Goal: Task Accomplishment & Management: Complete application form

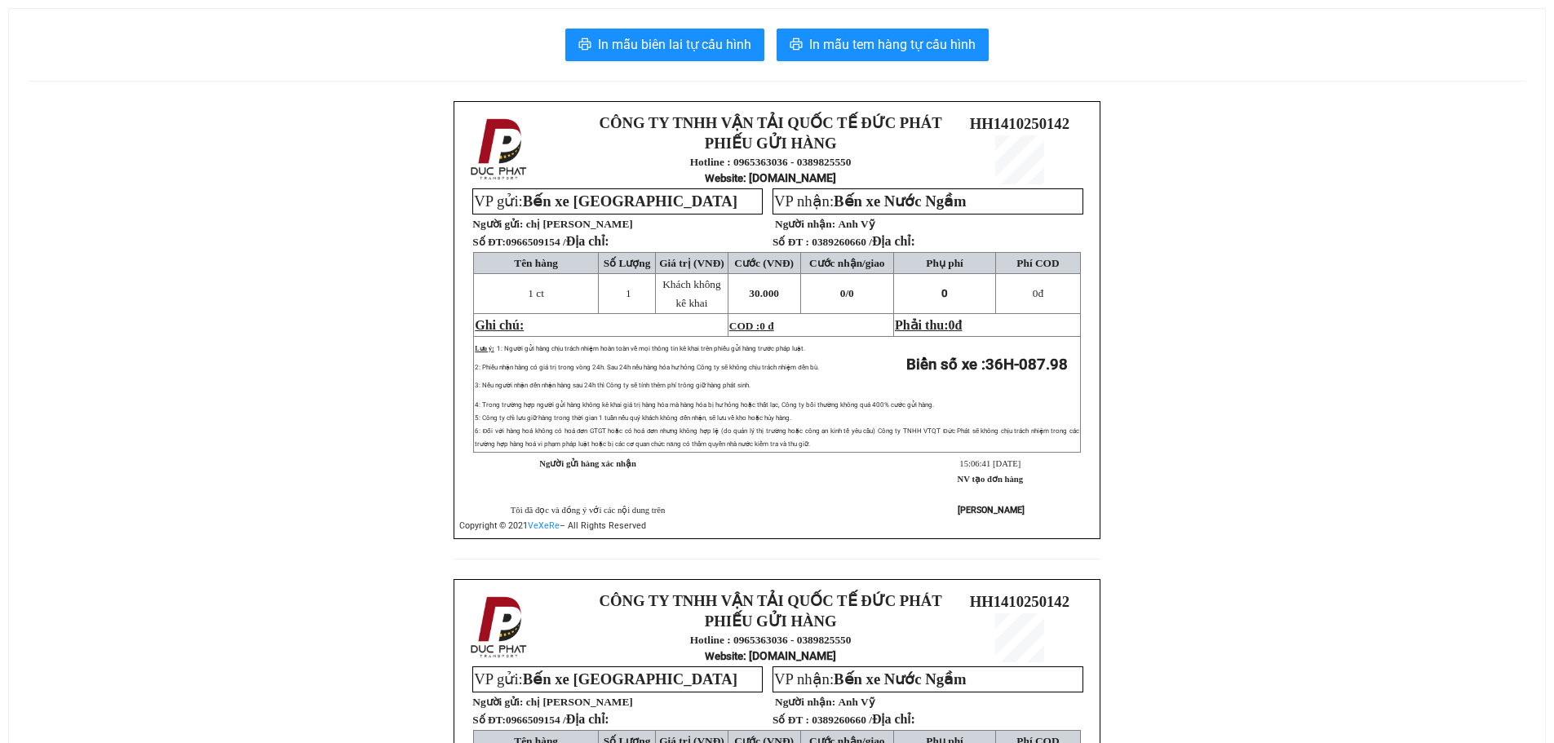
drag, startPoint x: 274, startPoint y: 480, endPoint x: 324, endPoint y: 251, distance: 234.6
click at [274, 479] on div "CÔNG TY TNHH VẬN TẢI QUỐC TẾ ĐỨC PHÁT PHIẾU GỬI HÀNG Hotline : 0965363036 - 038…" at bounding box center [777, 579] width 1497 height 956
click at [718, 34] on span "In mẫu biên lai tự cấu hình" at bounding box center [674, 44] width 153 height 20
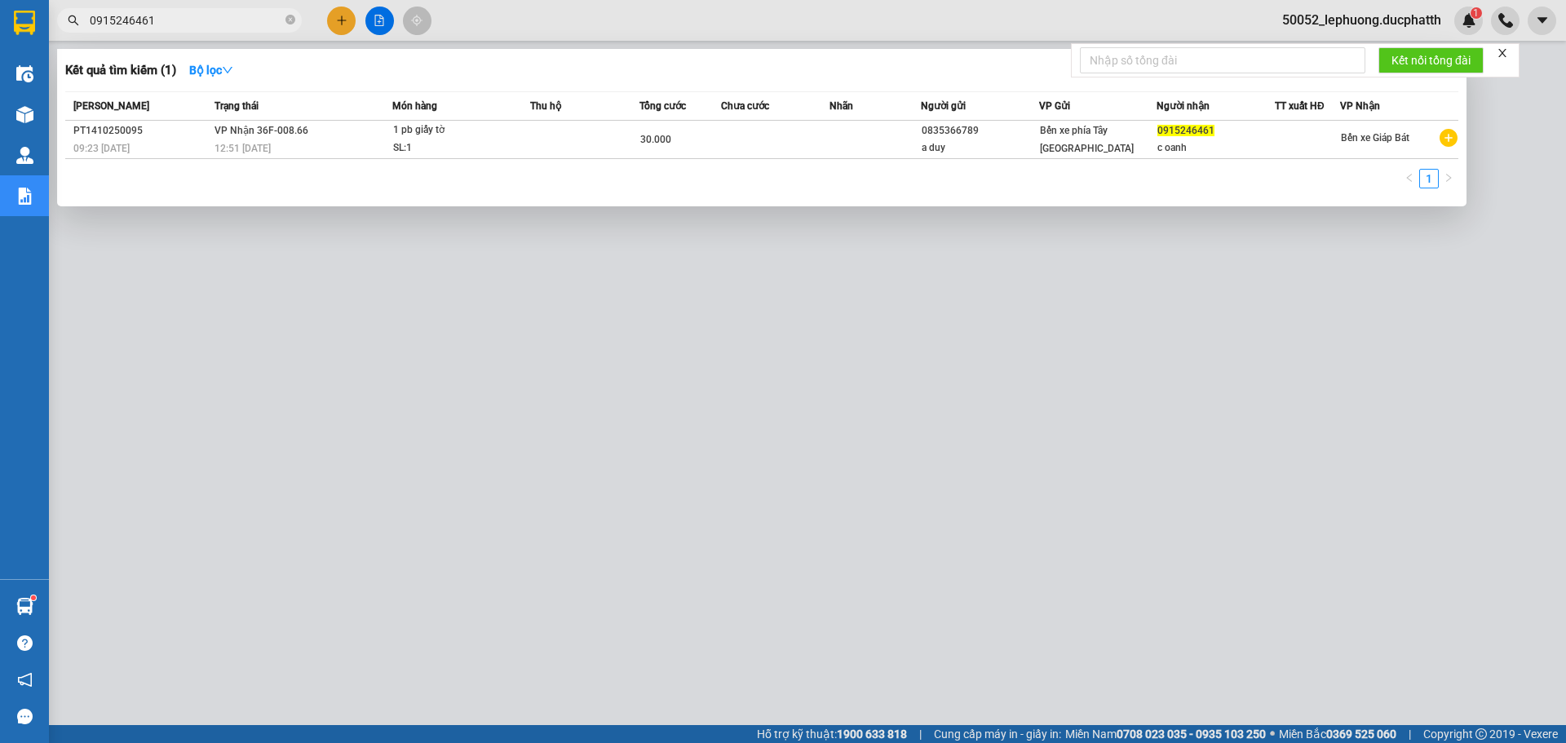
drag, startPoint x: 166, startPoint y: 21, endPoint x: 60, endPoint y: 13, distance: 106.4
click at [63, 15] on span "0915246461" at bounding box center [179, 20] width 245 height 24
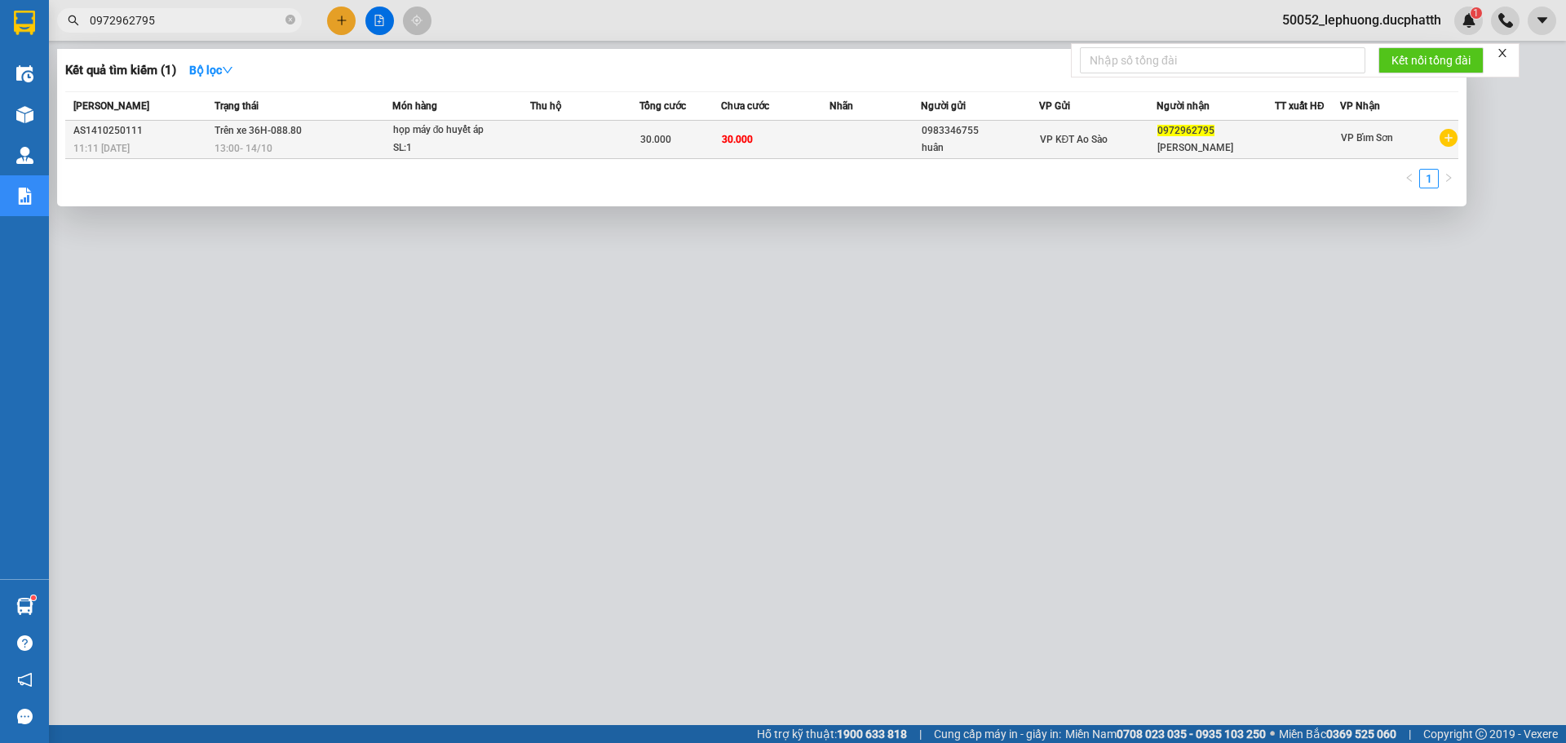
type input "0972962795"
click at [477, 141] on div "SL: 1" at bounding box center [454, 148] width 122 height 18
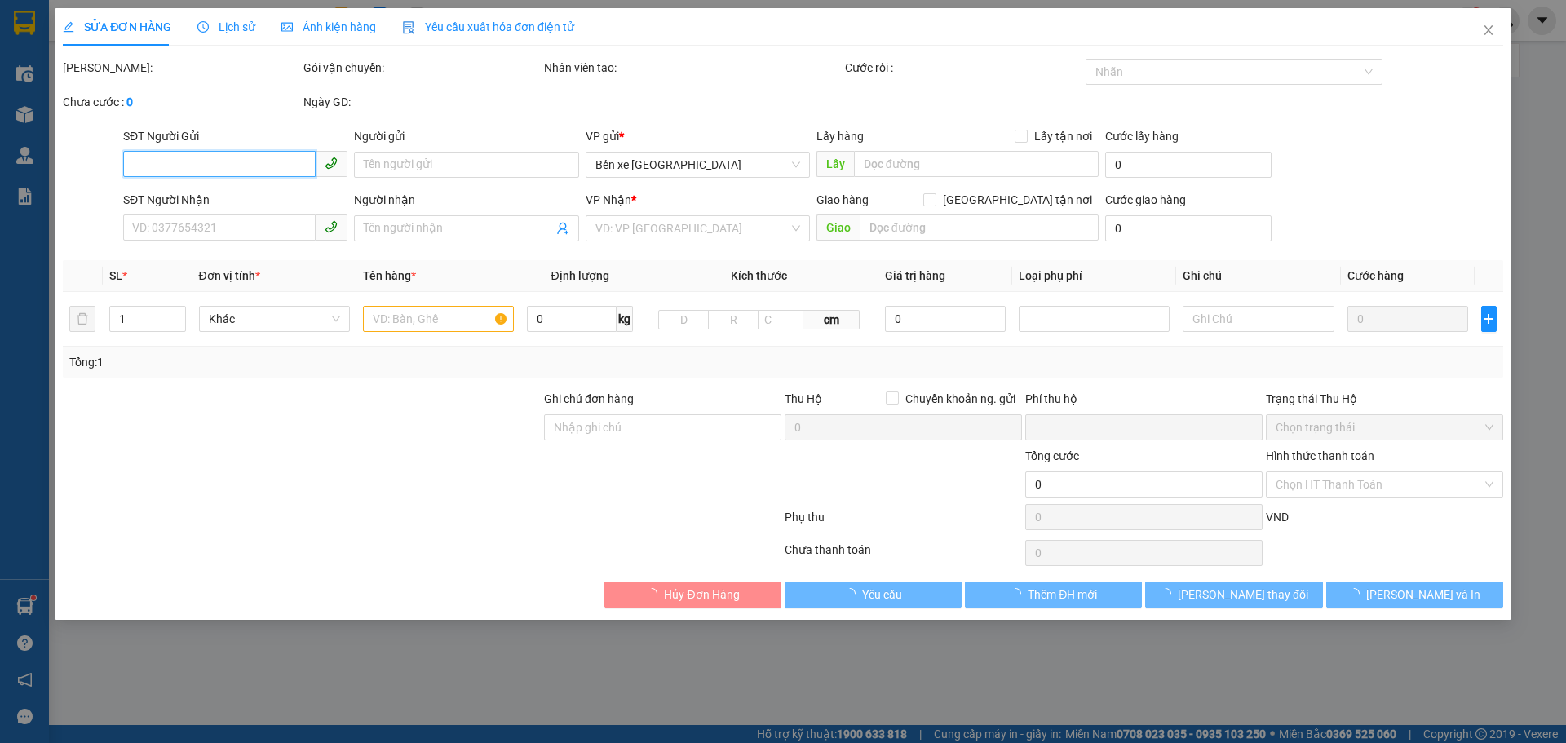
type input "0983346755"
type input "huân"
type input "0972962795"
type input "trần mai ngân"
type input "người nhận thanh toán"
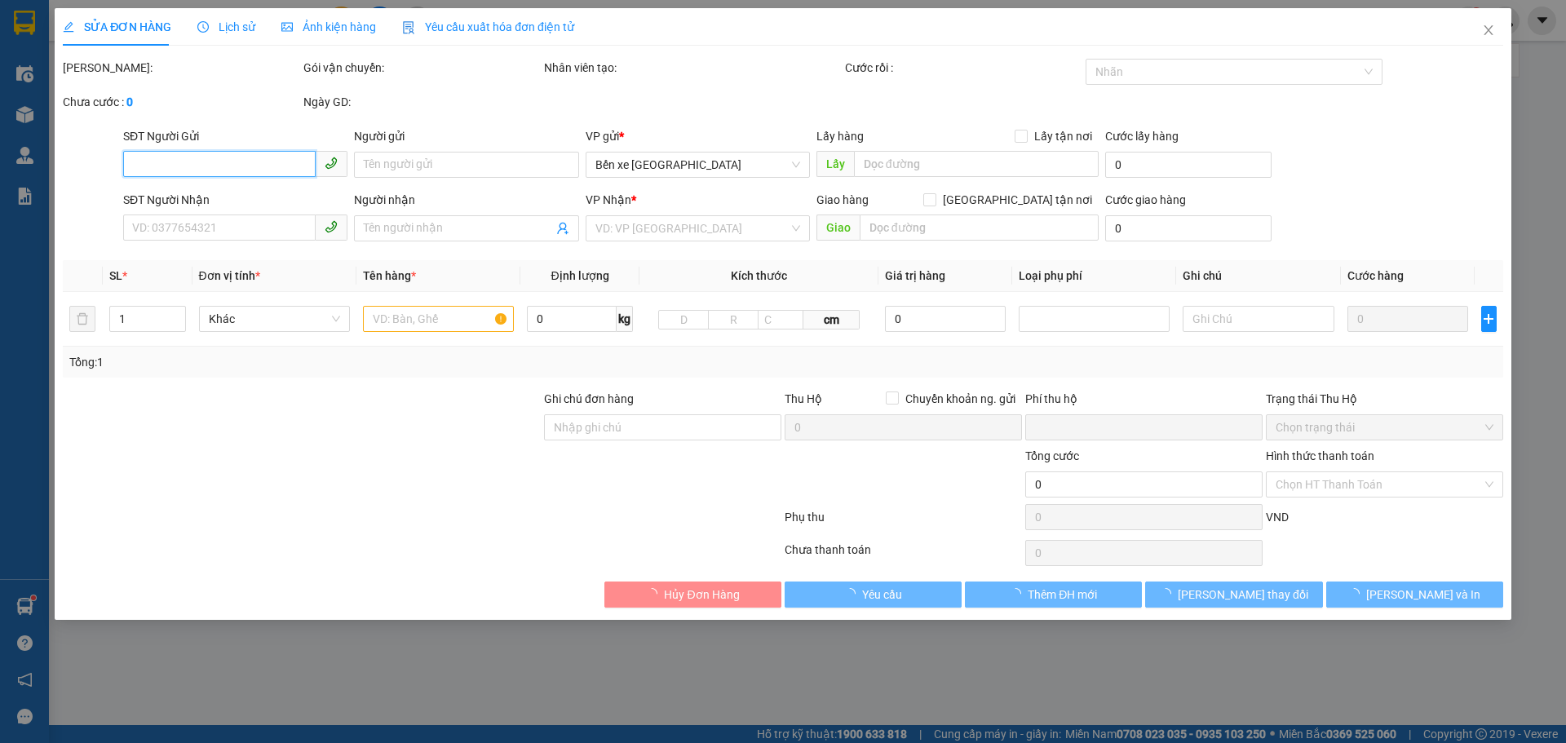
type input "0"
type input "30.000"
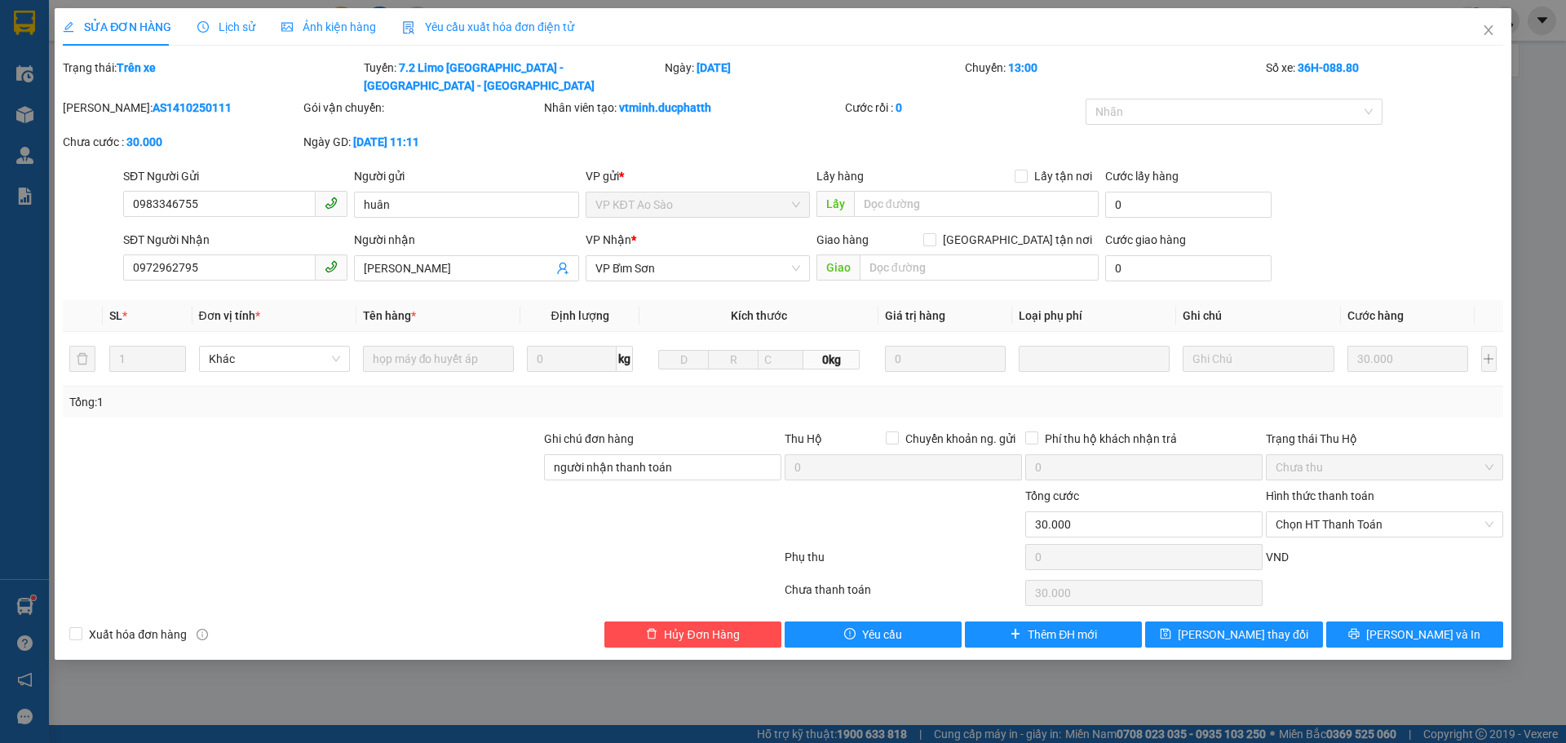
click at [232, 35] on div "Lịch sử" at bounding box center [226, 27] width 58 height 18
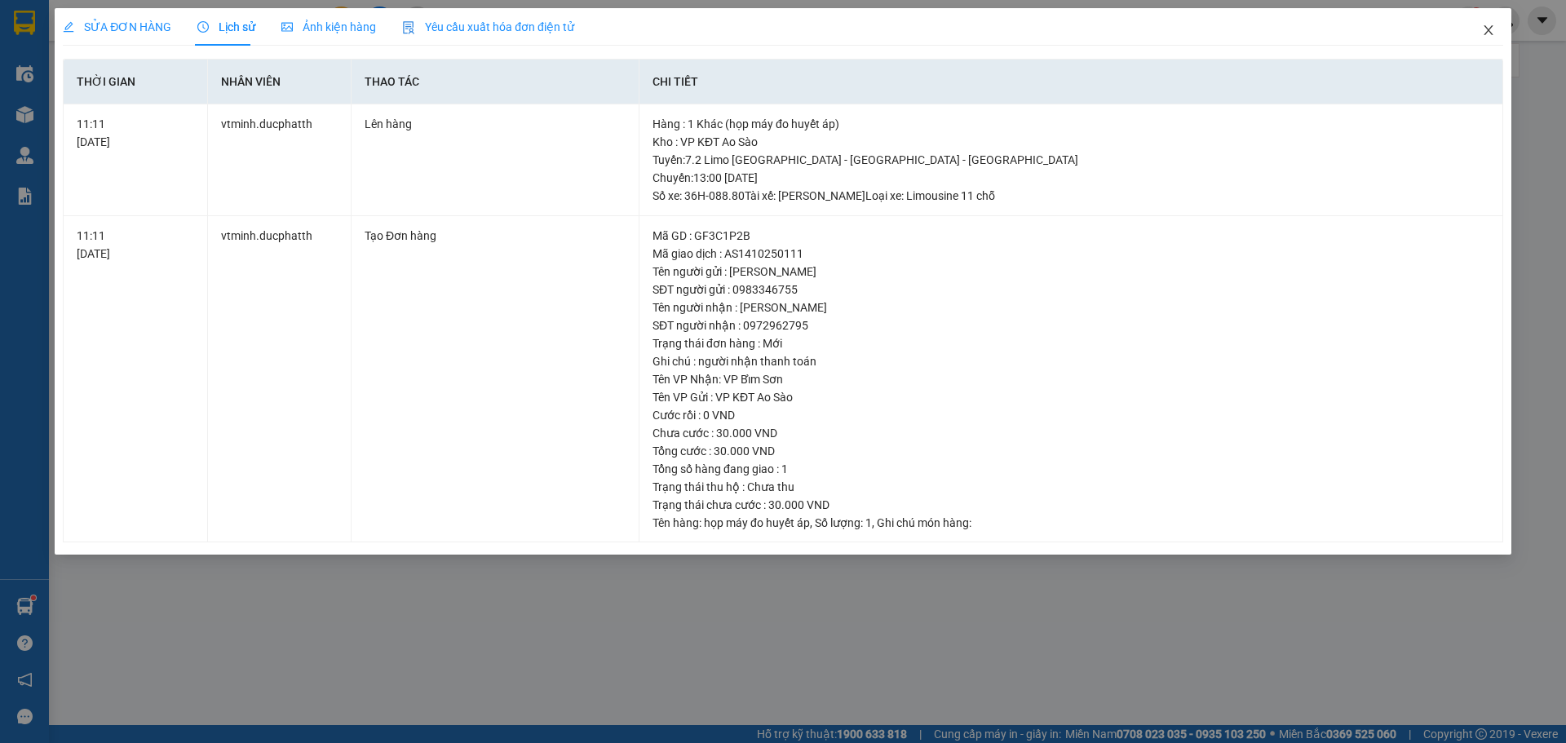
click at [1482, 29] on icon "close" at bounding box center [1488, 30] width 13 height 13
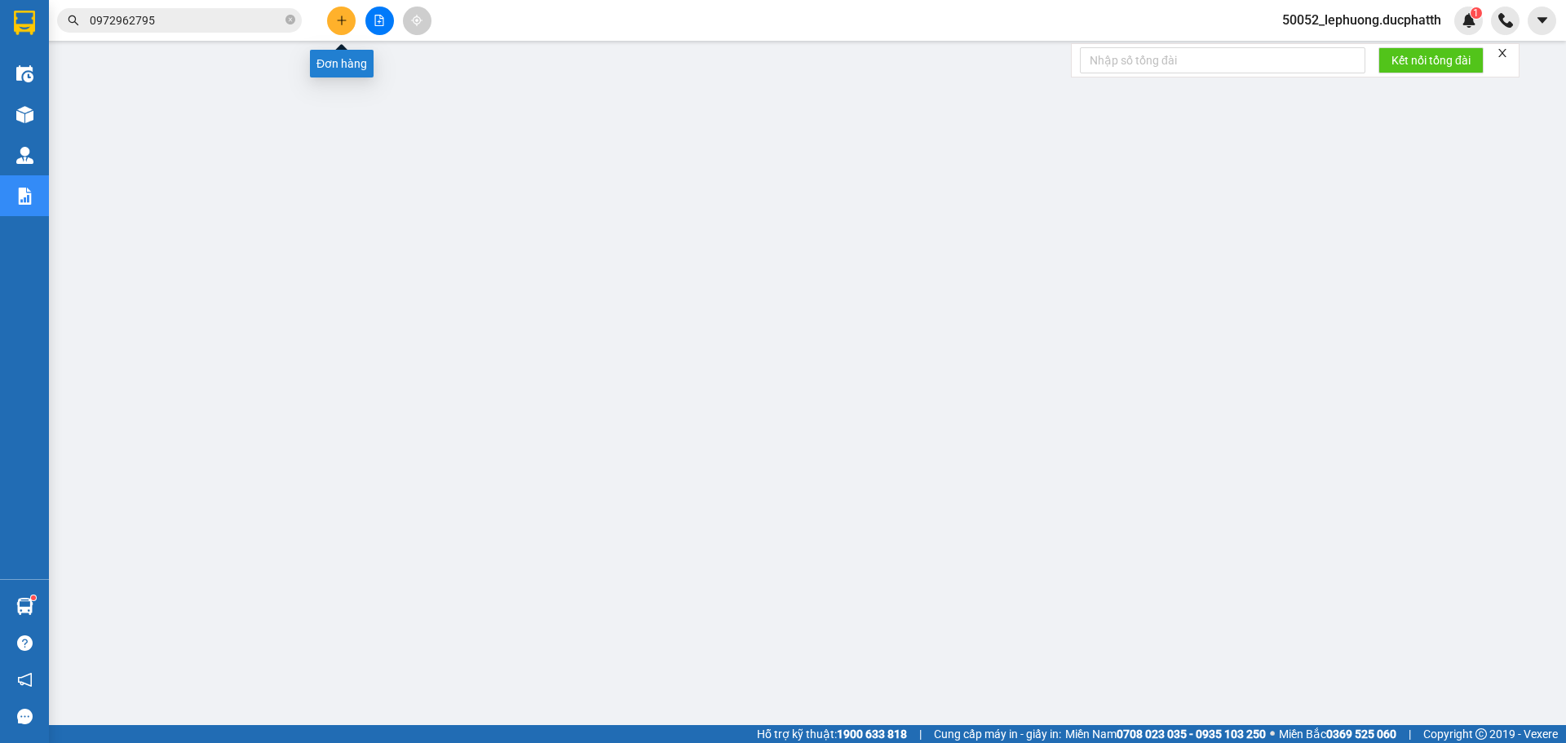
click at [340, 15] on icon "plus" at bounding box center [341, 20] width 11 height 11
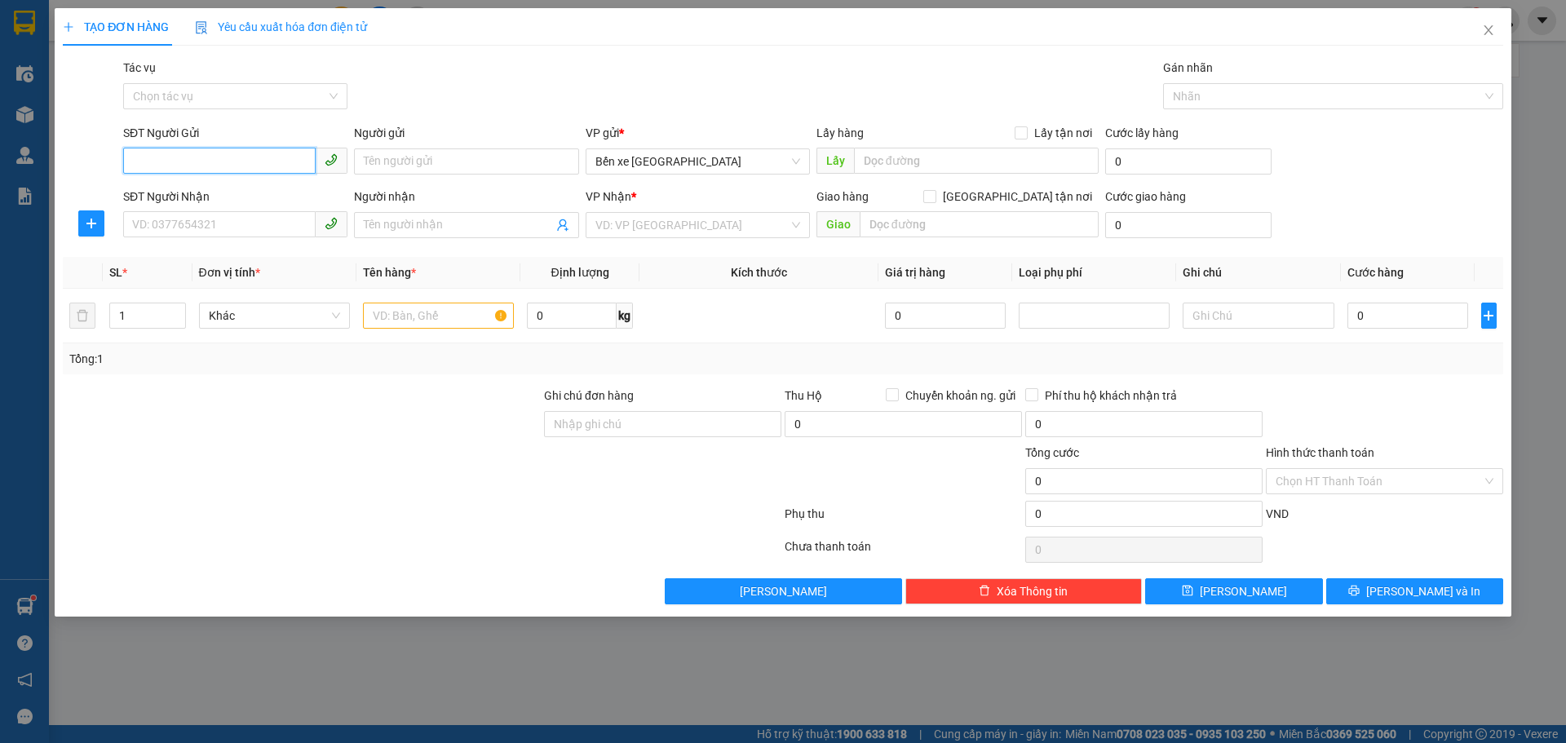
click at [263, 161] on input "SĐT Người Gửi" at bounding box center [219, 161] width 193 height 26
paste input "0869614319"
type input "0869614319"
click at [396, 157] on input "Người gửi" at bounding box center [466, 161] width 224 height 26
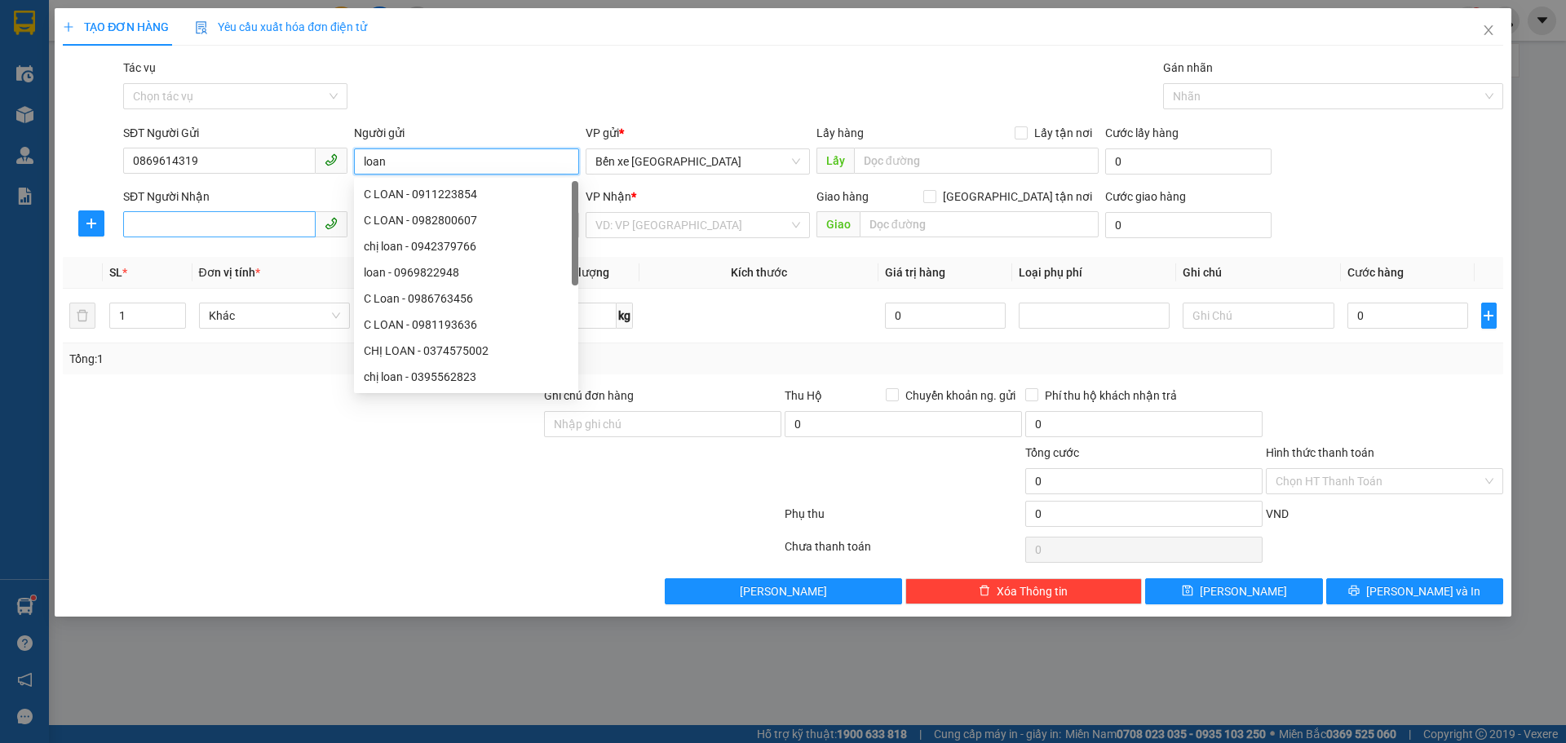
type input "loan"
click at [257, 224] on input "SĐT Người Nhận" at bounding box center [219, 224] width 193 height 26
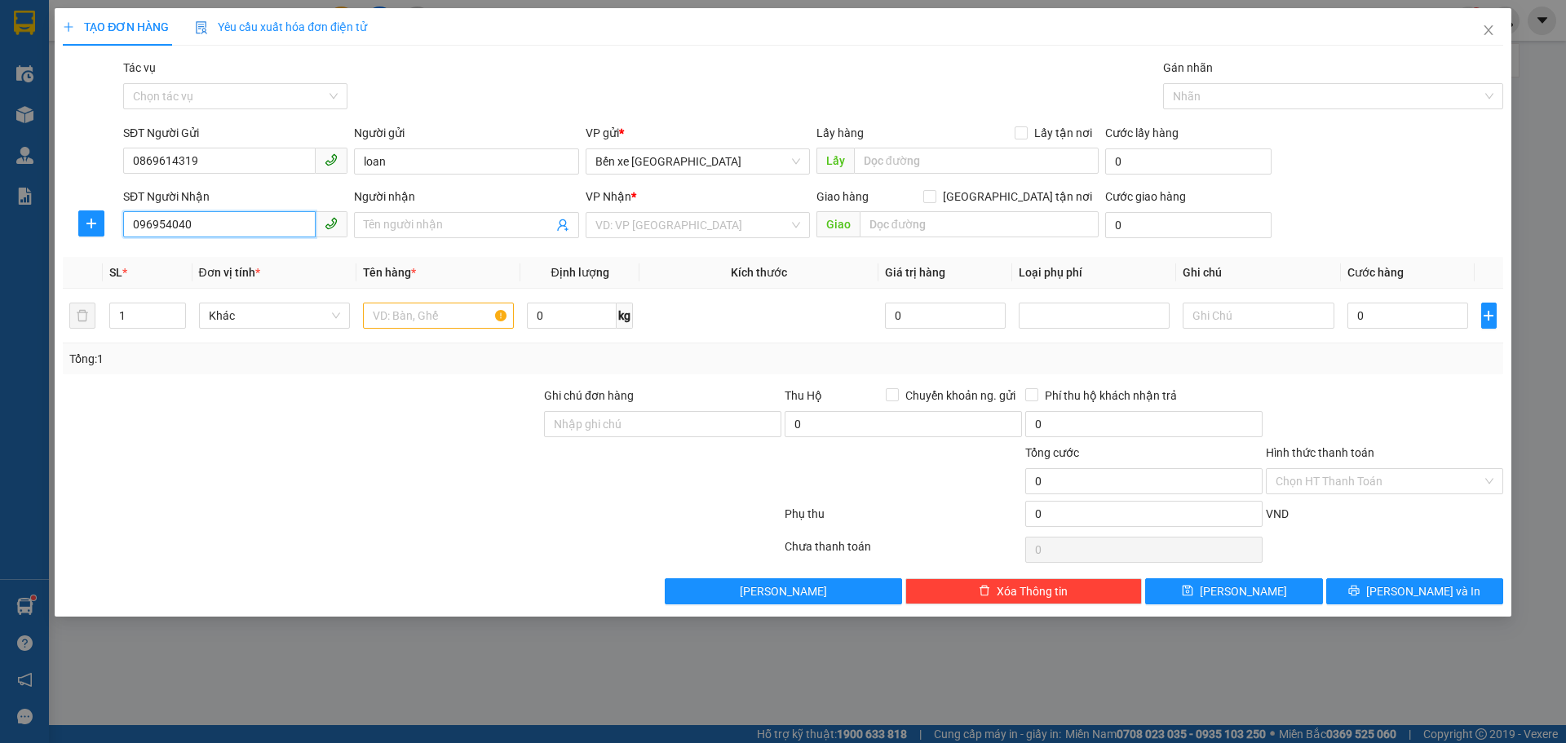
type input "0969540409"
click at [247, 259] on div "0969540409 - a thịnh" at bounding box center [235, 258] width 205 height 18
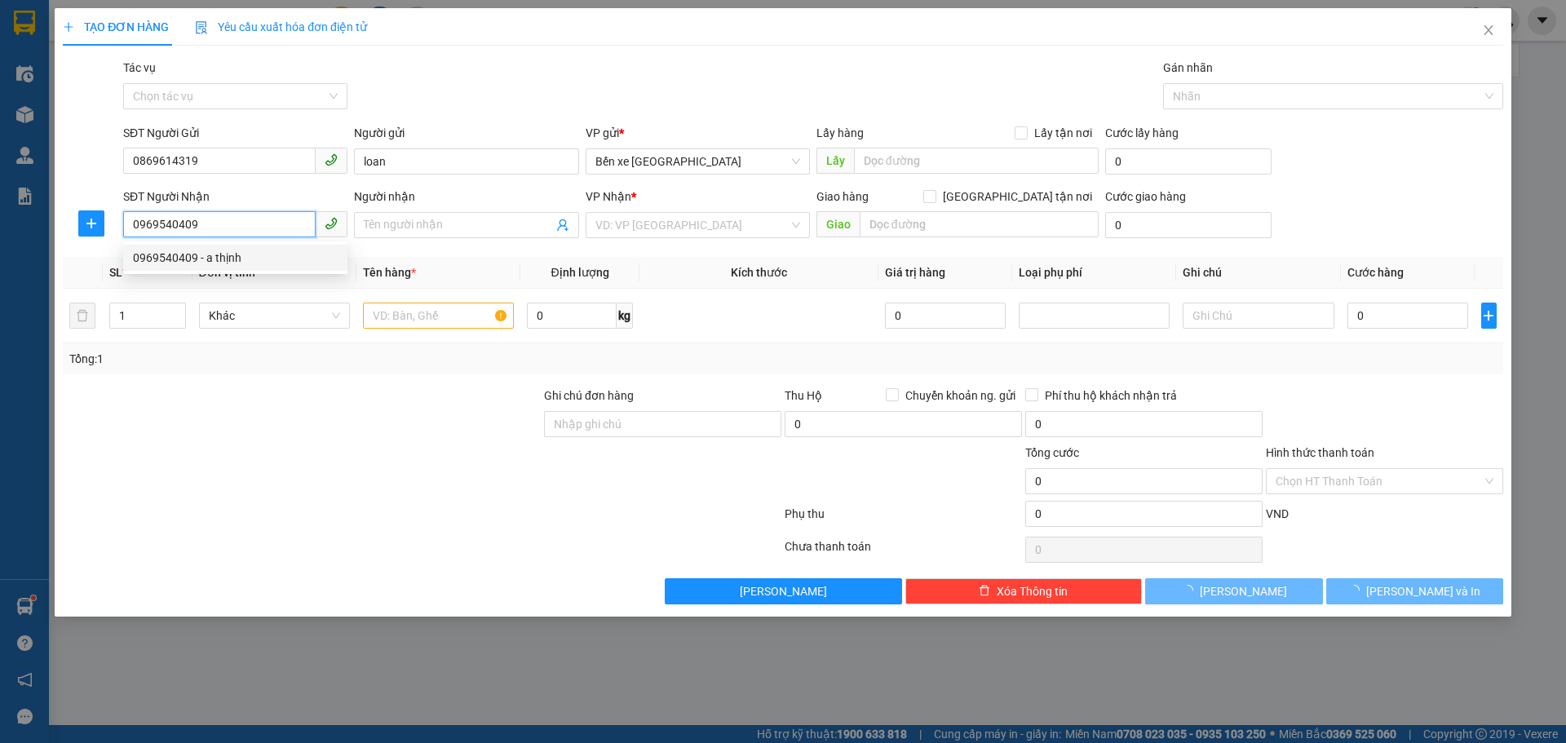
type input "a thịnh"
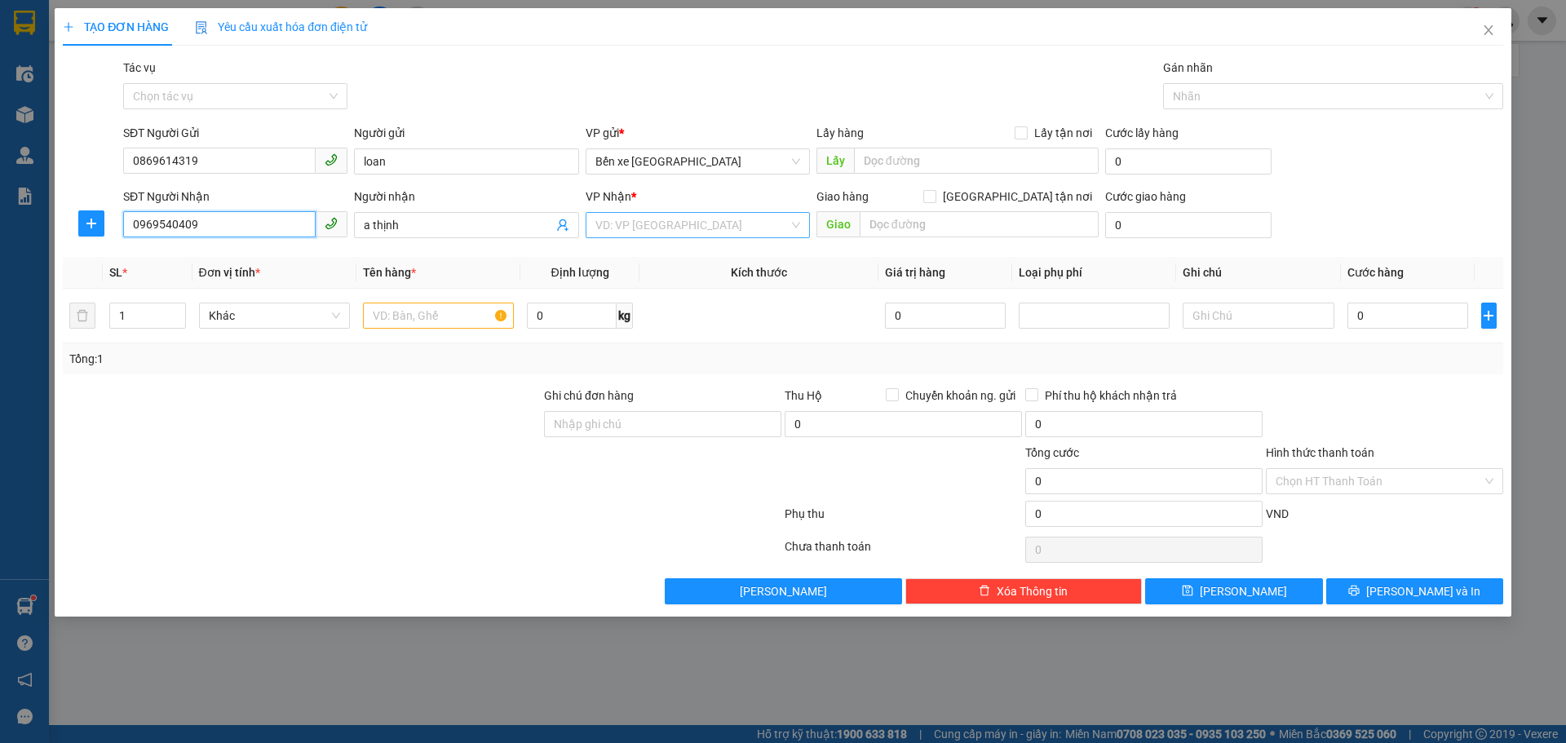
type input "0969540409"
click at [759, 225] on input "search" at bounding box center [691, 225] width 193 height 24
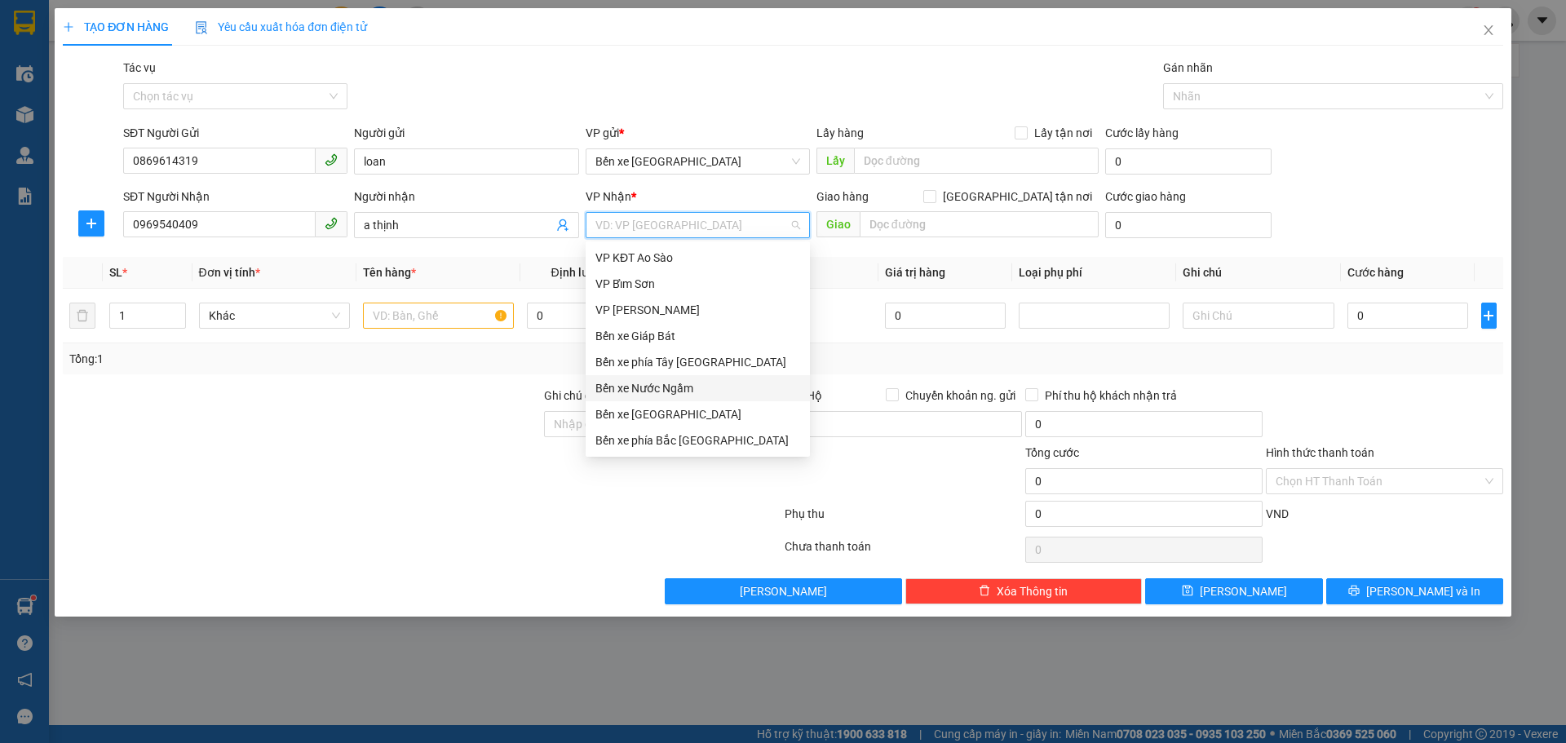
click at [635, 391] on div "Bến xe Nước Ngầm" at bounding box center [697, 388] width 205 height 18
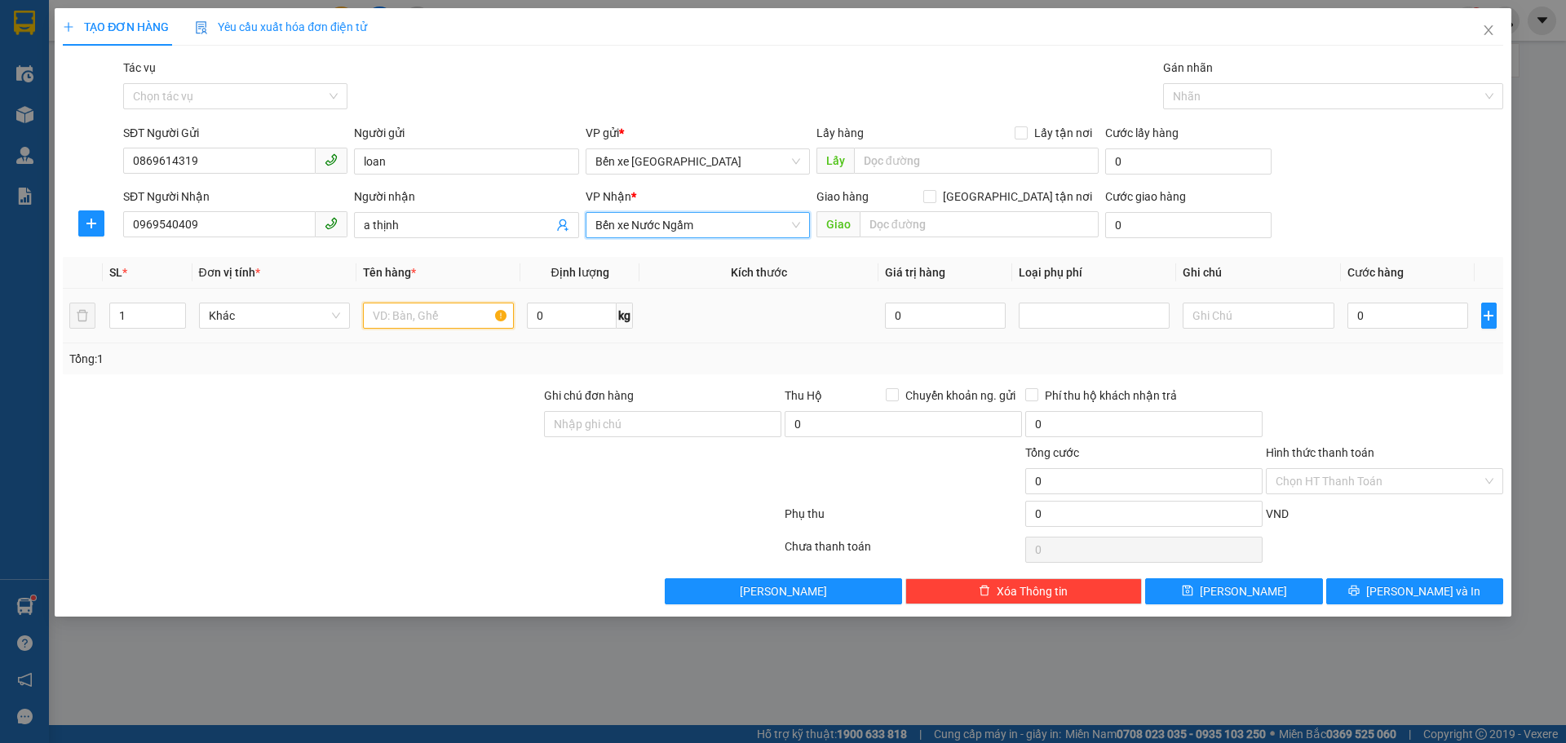
click at [468, 317] on input "text" at bounding box center [438, 316] width 151 height 26
type input "1 ct"
click at [935, 195] on input "Giao tận nơi" at bounding box center [928, 195] width 11 height 11
checkbox input "true"
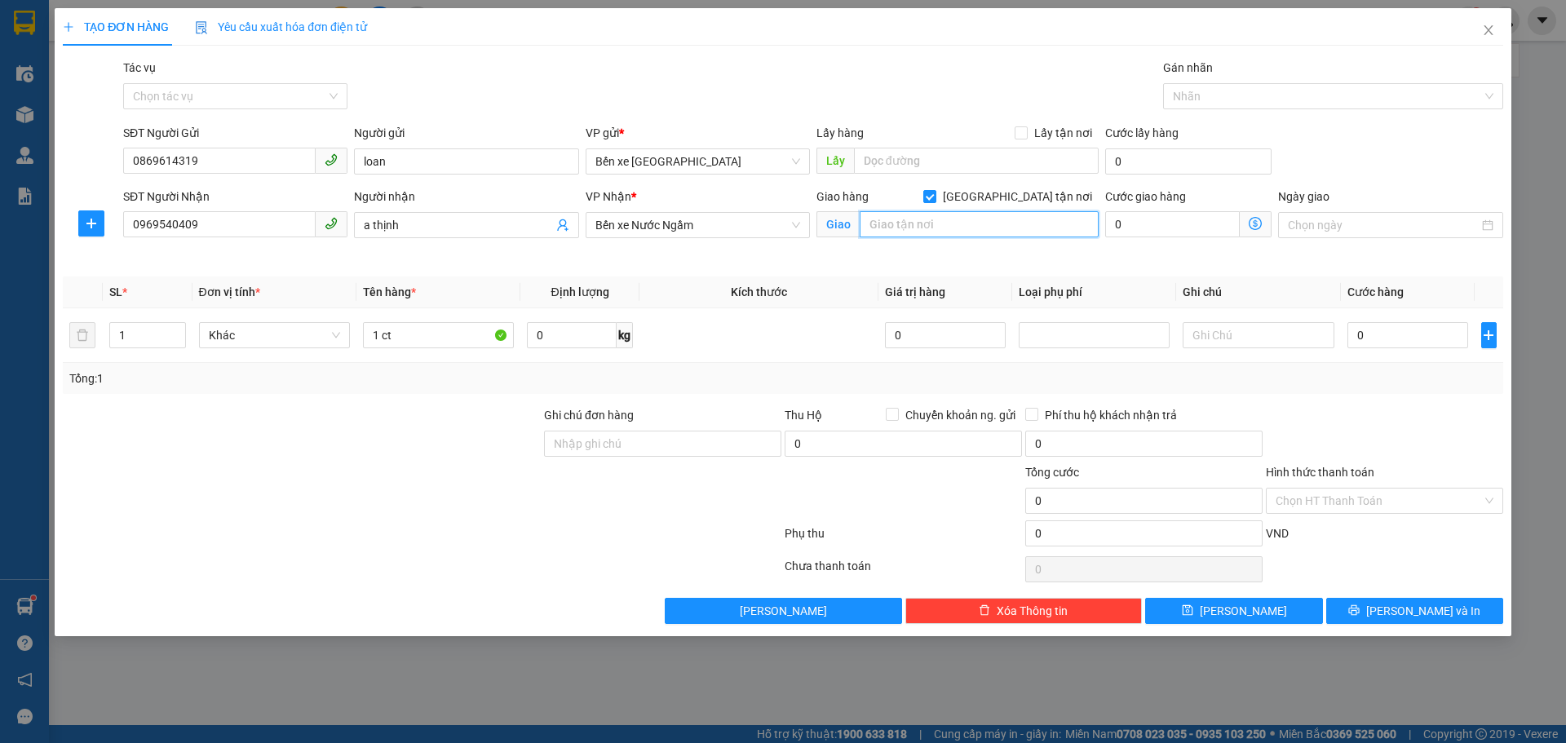
click at [983, 228] on input "text" at bounding box center [979, 224] width 239 height 26
click at [1254, 227] on icon "dollar-circle" at bounding box center [1255, 223] width 13 height 13
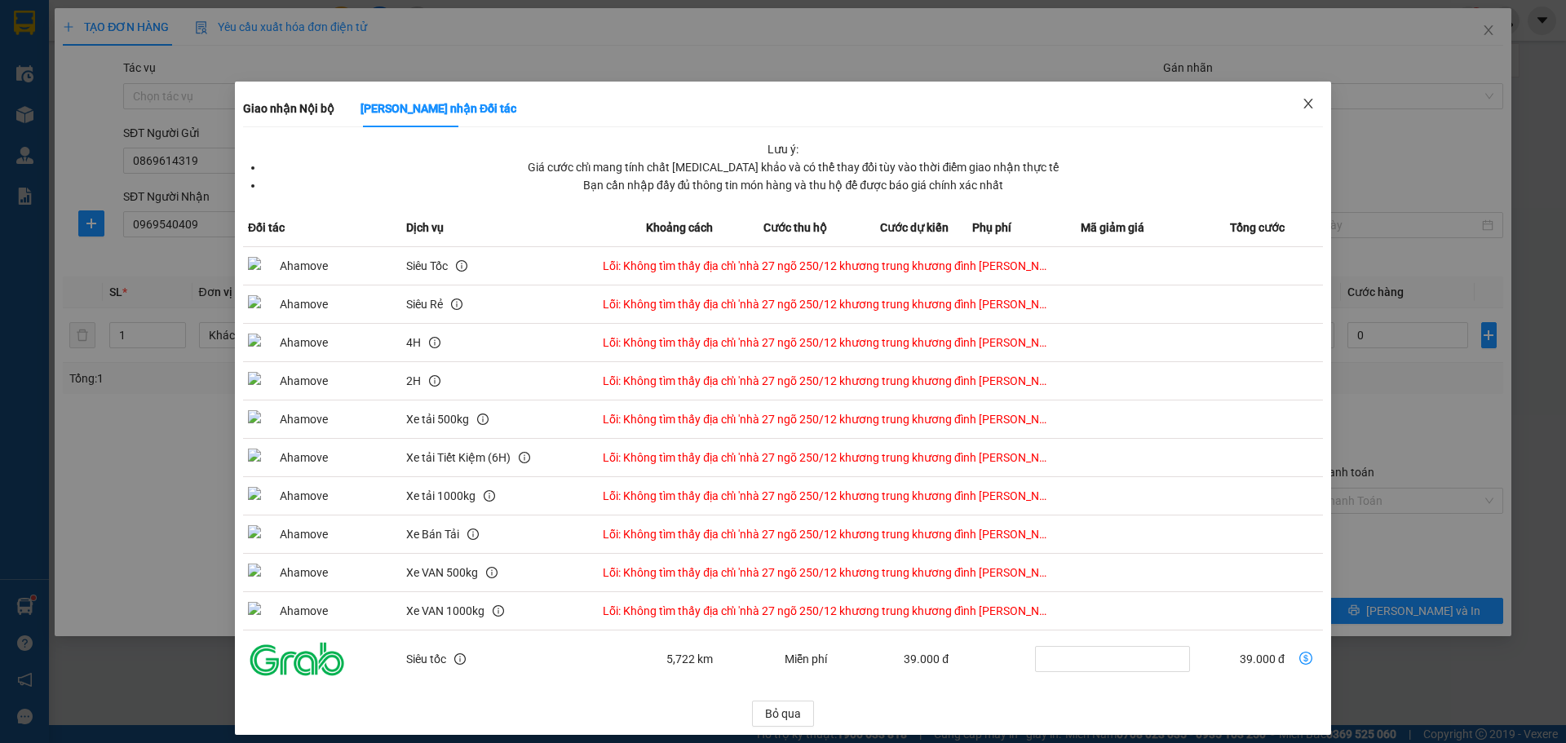
click at [1302, 109] on icon "close" at bounding box center [1308, 103] width 13 height 13
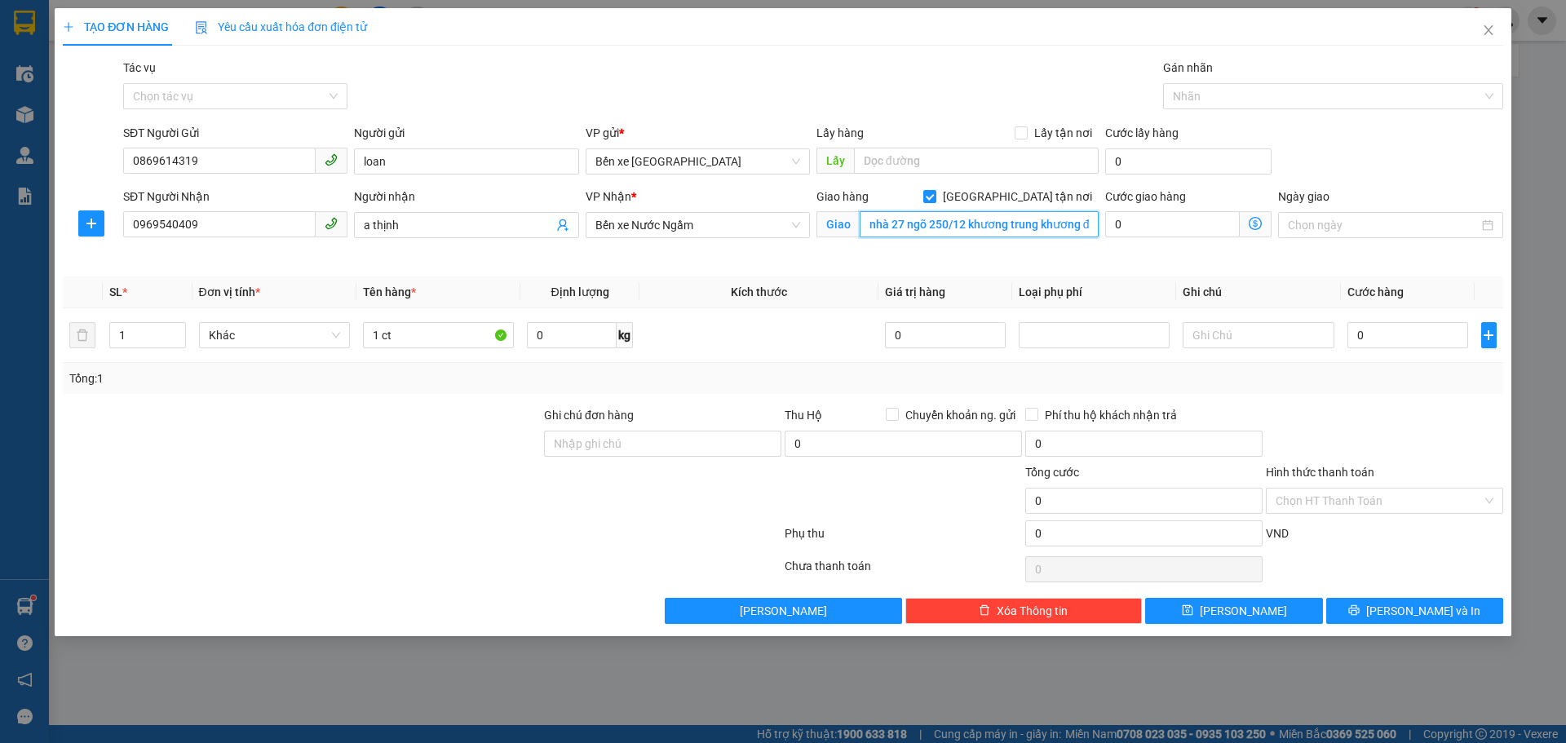
click at [910, 227] on input "nhà 27 ngõ 250/12 khương trung khương đình thanh xuân" at bounding box center [979, 224] width 239 height 26
drag, startPoint x: 905, startPoint y: 223, endPoint x: 843, endPoint y: 223, distance: 62.0
click at [843, 223] on span "Giao nhà 27 ngõ 250/12 khương trung khương đình thanh xuân" at bounding box center [958, 224] width 282 height 26
type input "ngõ 250/12 khương trung khương đình [PERSON_NAME]"
click at [1257, 227] on icon "dollar-circle" at bounding box center [1255, 223] width 13 height 13
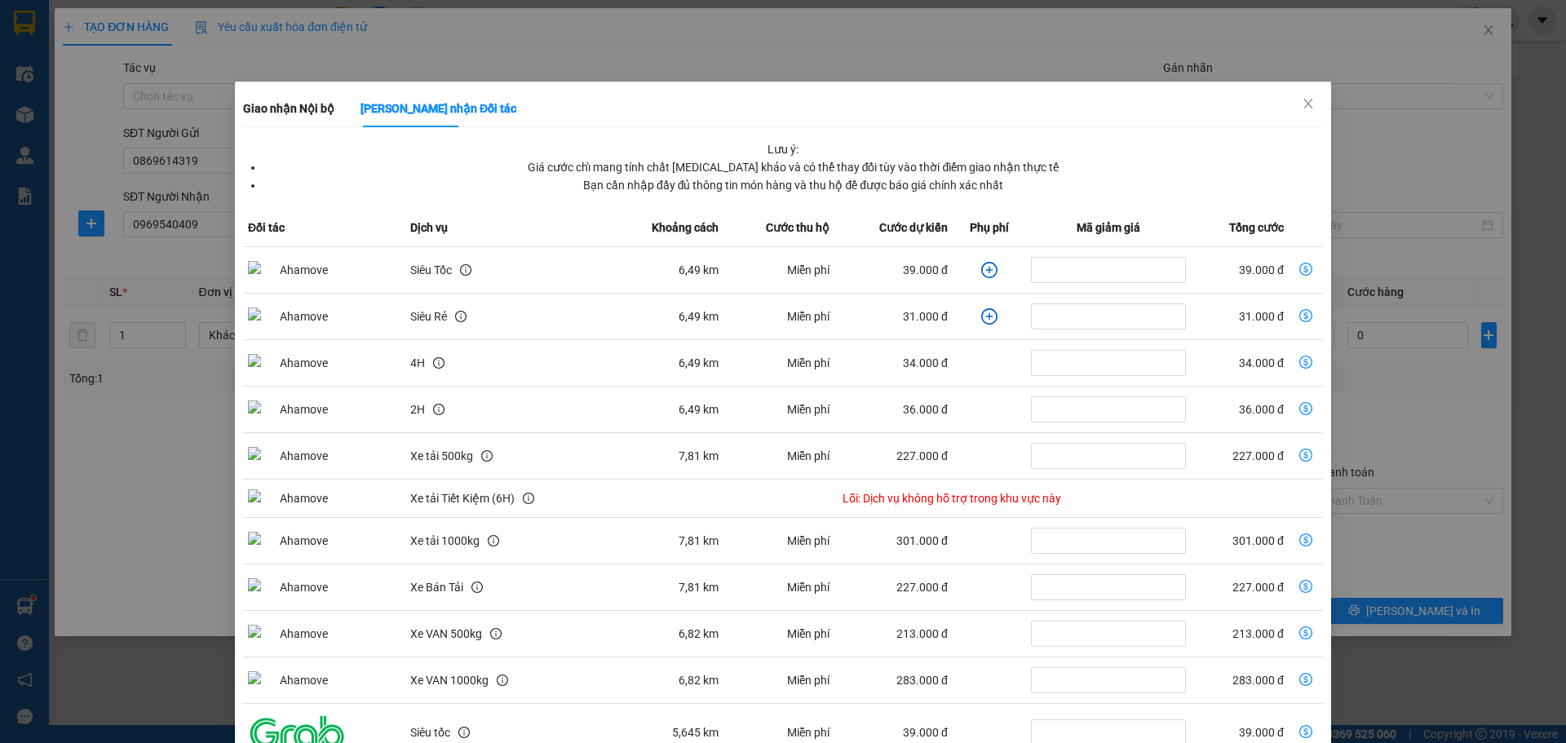
click at [981, 269] on icon "plus-circle" at bounding box center [989, 270] width 16 height 16
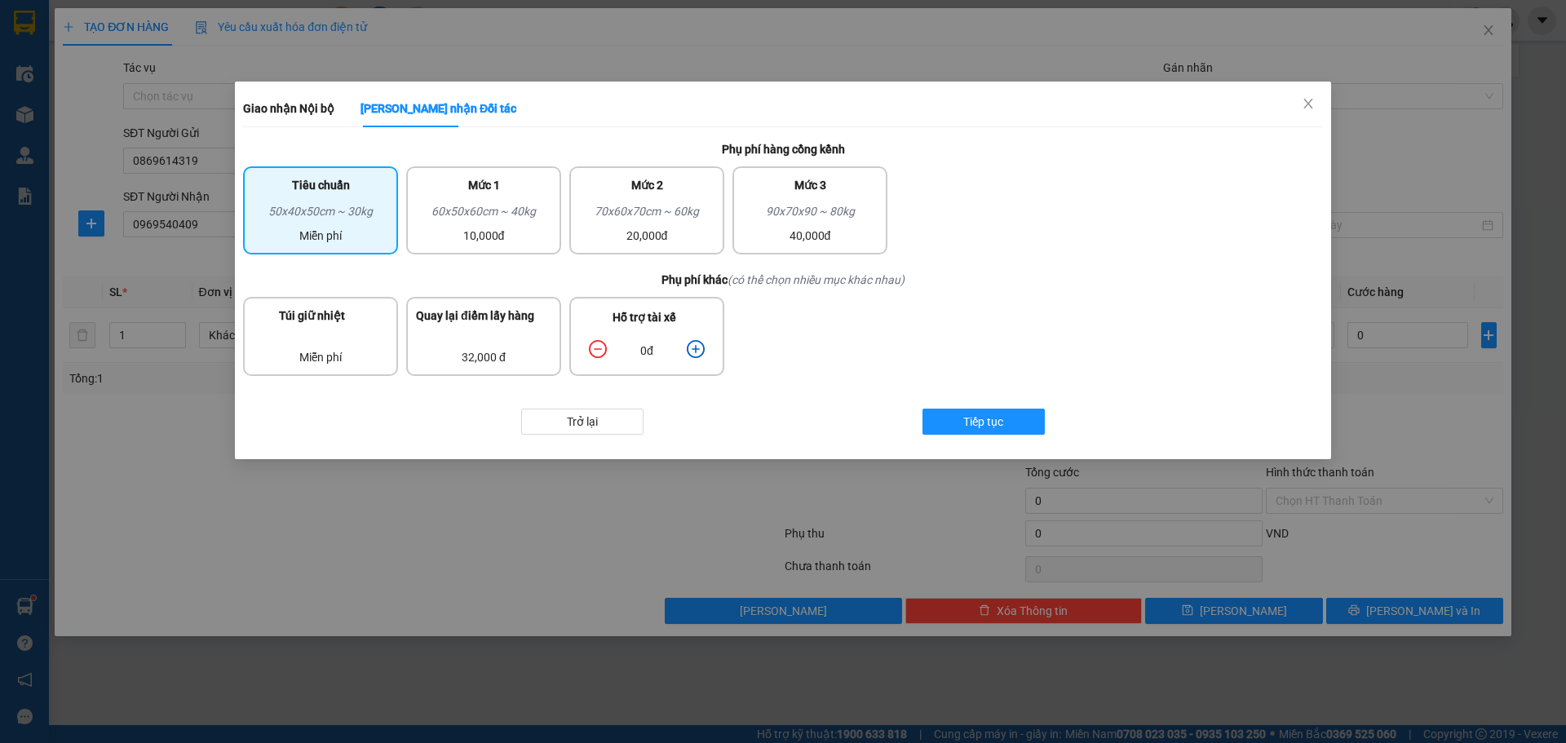
click at [700, 352] on icon "plus-circle" at bounding box center [696, 349] width 18 height 18
click at [991, 419] on span "Tiếp tục" at bounding box center [983, 422] width 40 height 18
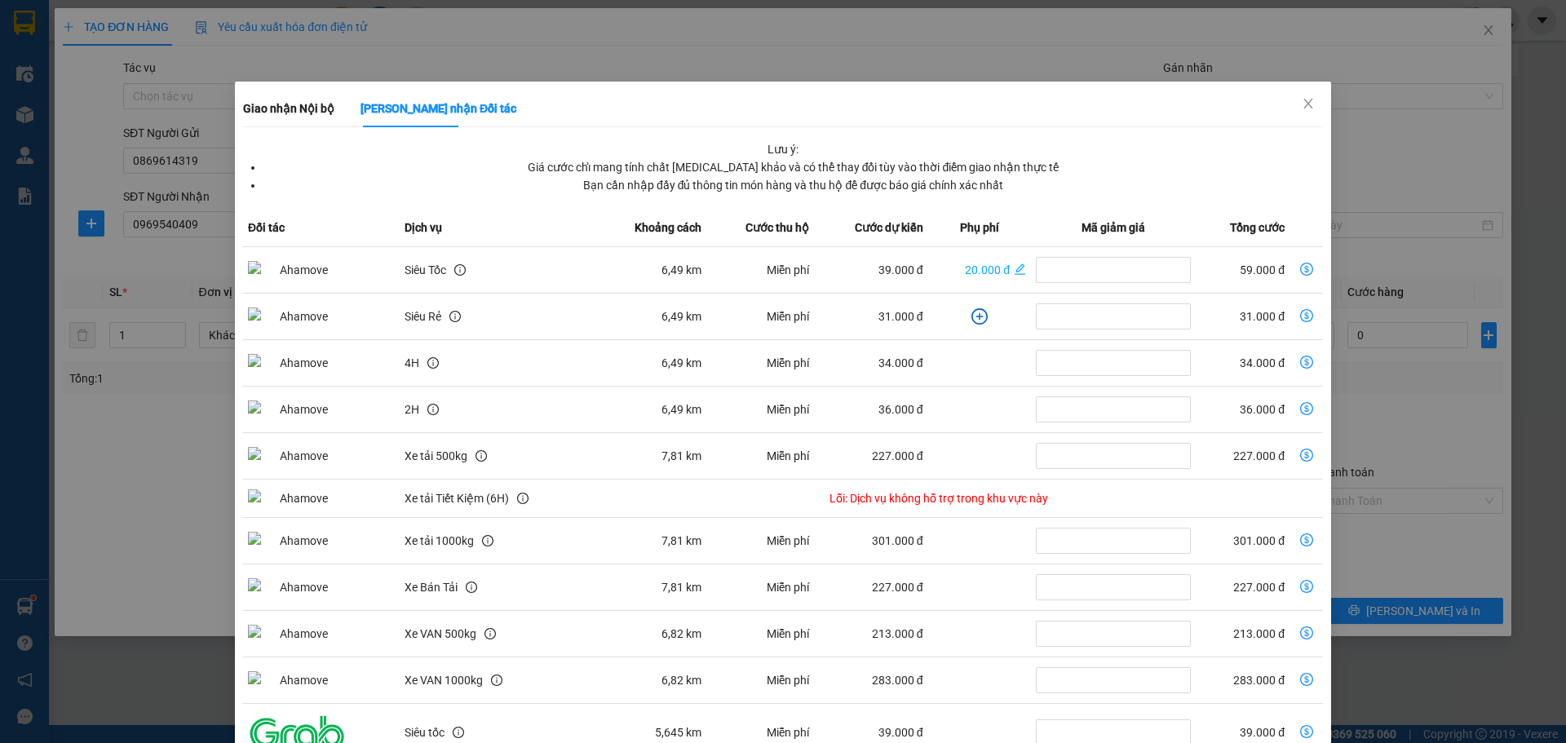
click at [1300, 269] on icon "dollar-circle" at bounding box center [1306, 269] width 13 height 13
type input "59.000"
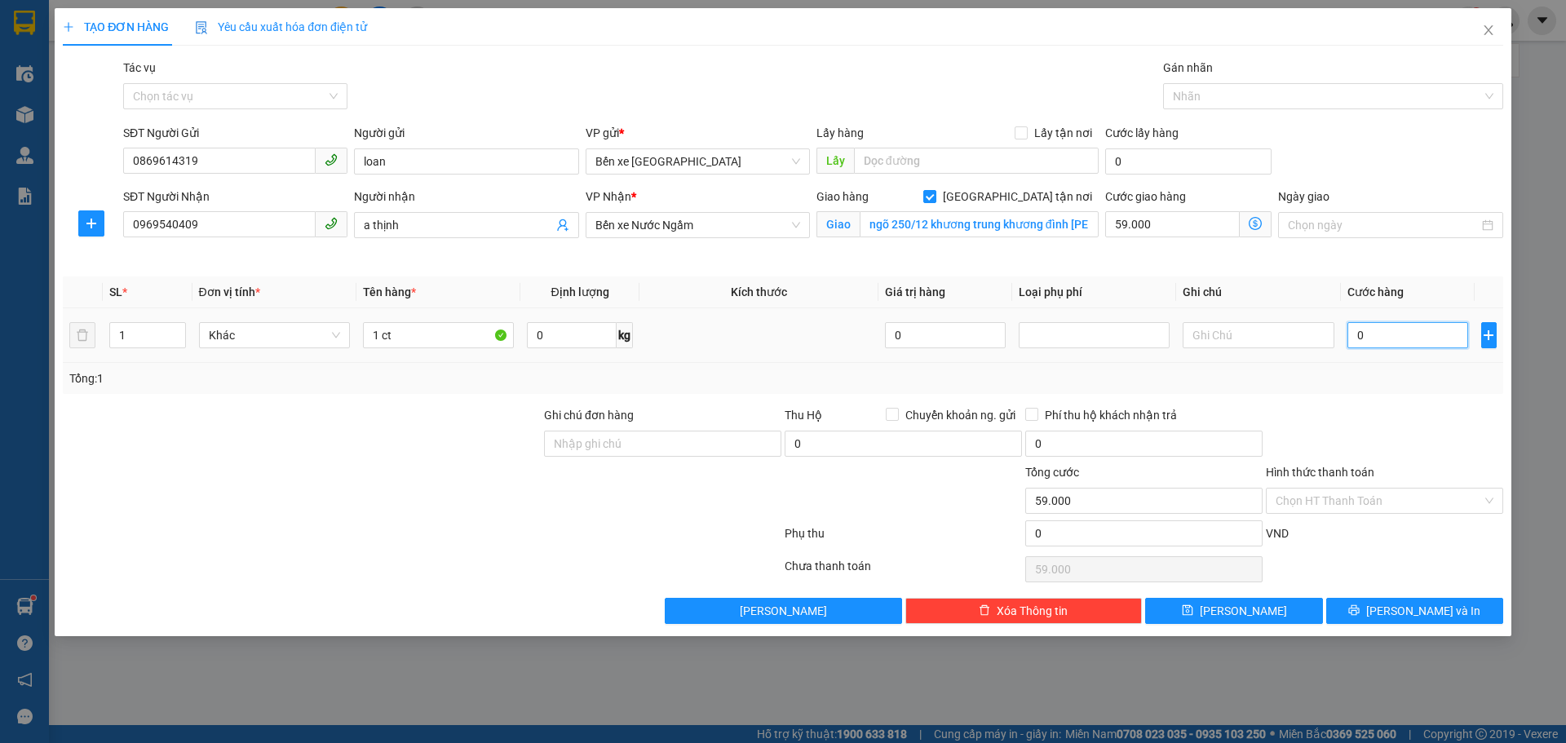
click at [1374, 327] on input "0" at bounding box center [1409, 335] width 122 height 26
type input "3"
type input "59.003"
type input "30"
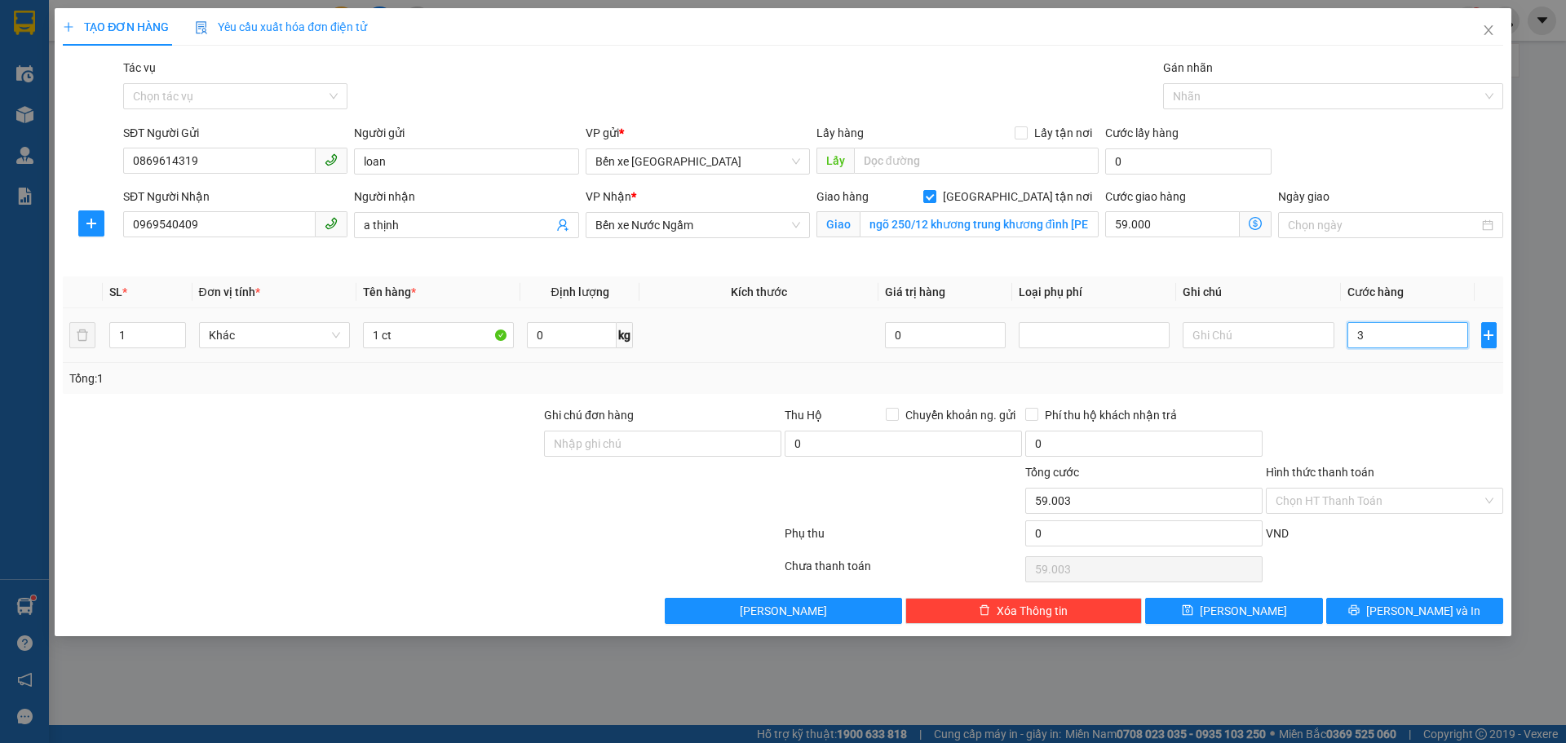
type input "59.030"
type input "30.000"
type input "89.000"
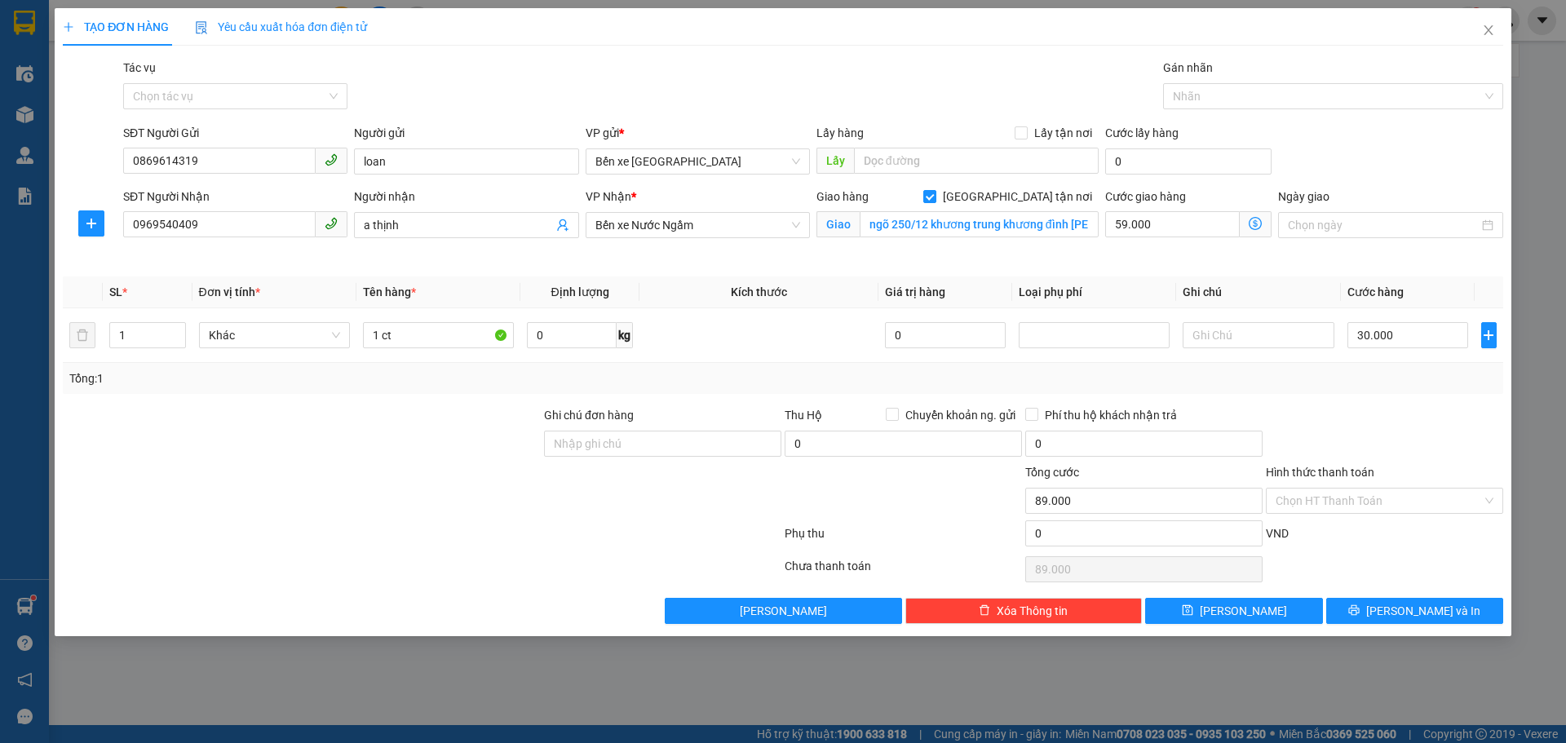
click at [1380, 382] on div "Tổng: 1" at bounding box center [782, 379] width 1427 height 18
click at [1162, 222] on input "59.000" at bounding box center [1172, 224] width 135 height 26
type input "5"
type input "30.005"
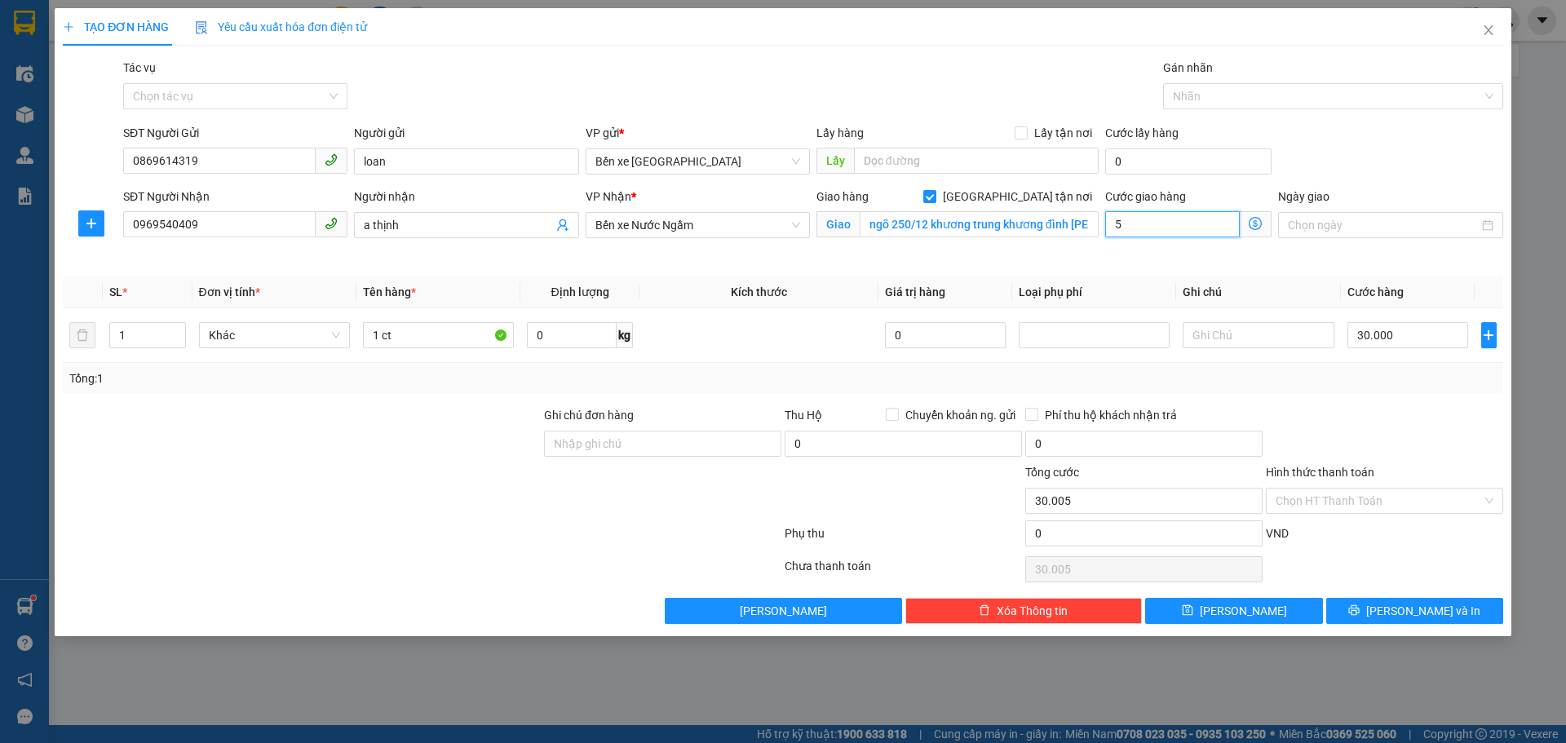
type input "30.055"
type input "55.000"
type input "85.000"
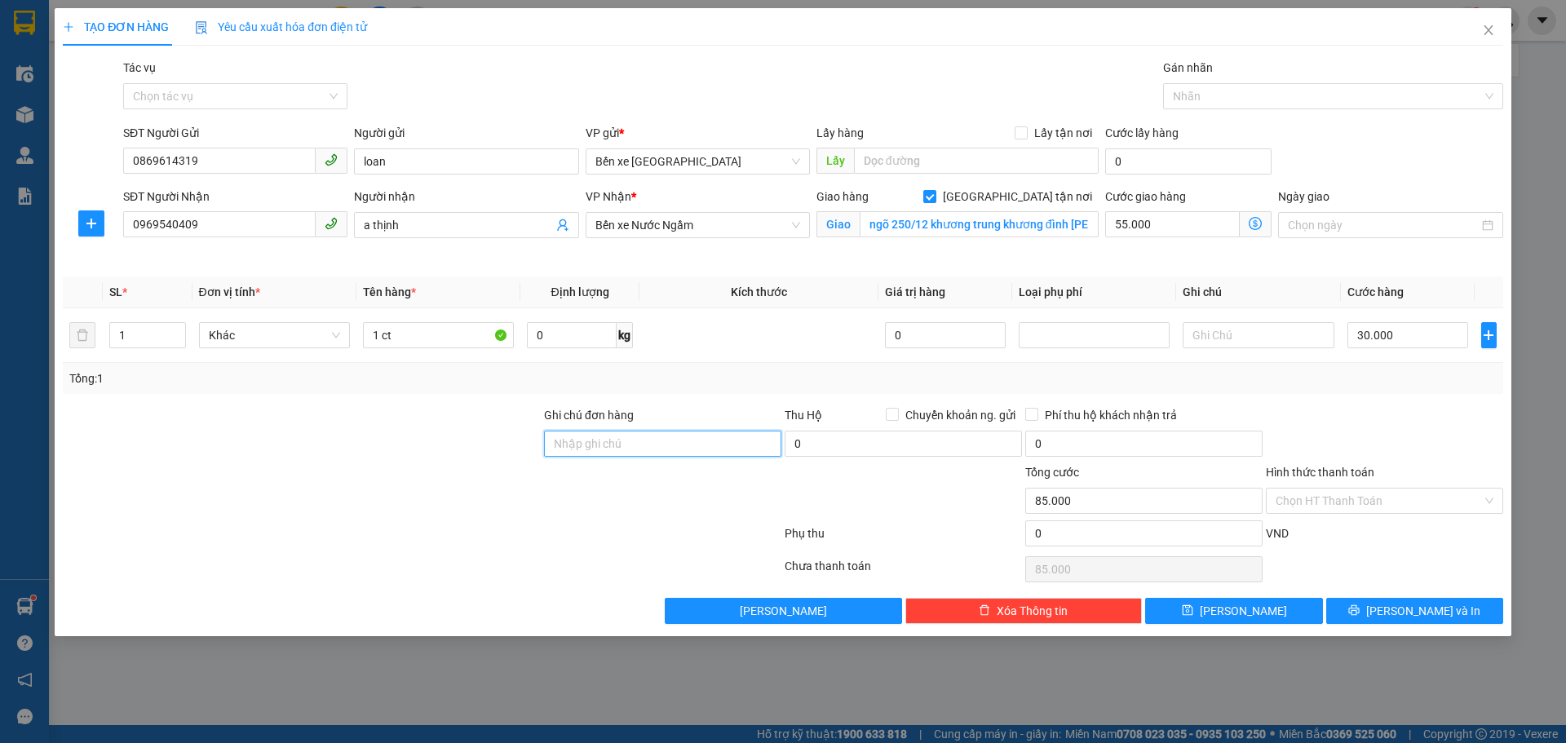
click at [628, 447] on input "Ghi chú đơn hàng" at bounding box center [662, 444] width 237 height 26
type input "nntt"
click at [723, 370] on div "Tổng: 1" at bounding box center [782, 379] width 1427 height 18
click at [1265, 610] on button "Lưu" at bounding box center [1233, 611] width 177 height 26
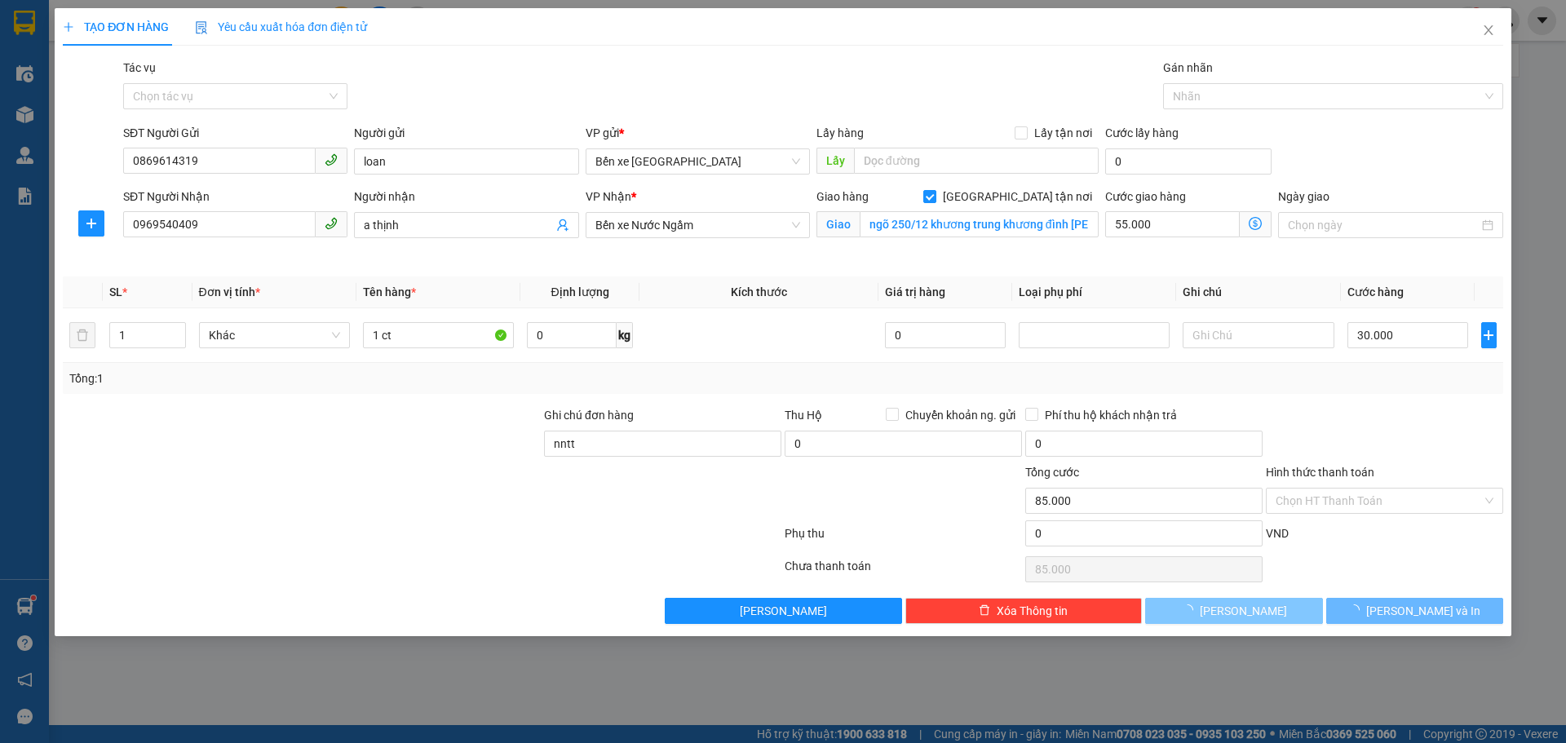
checkbox input "false"
type input "0"
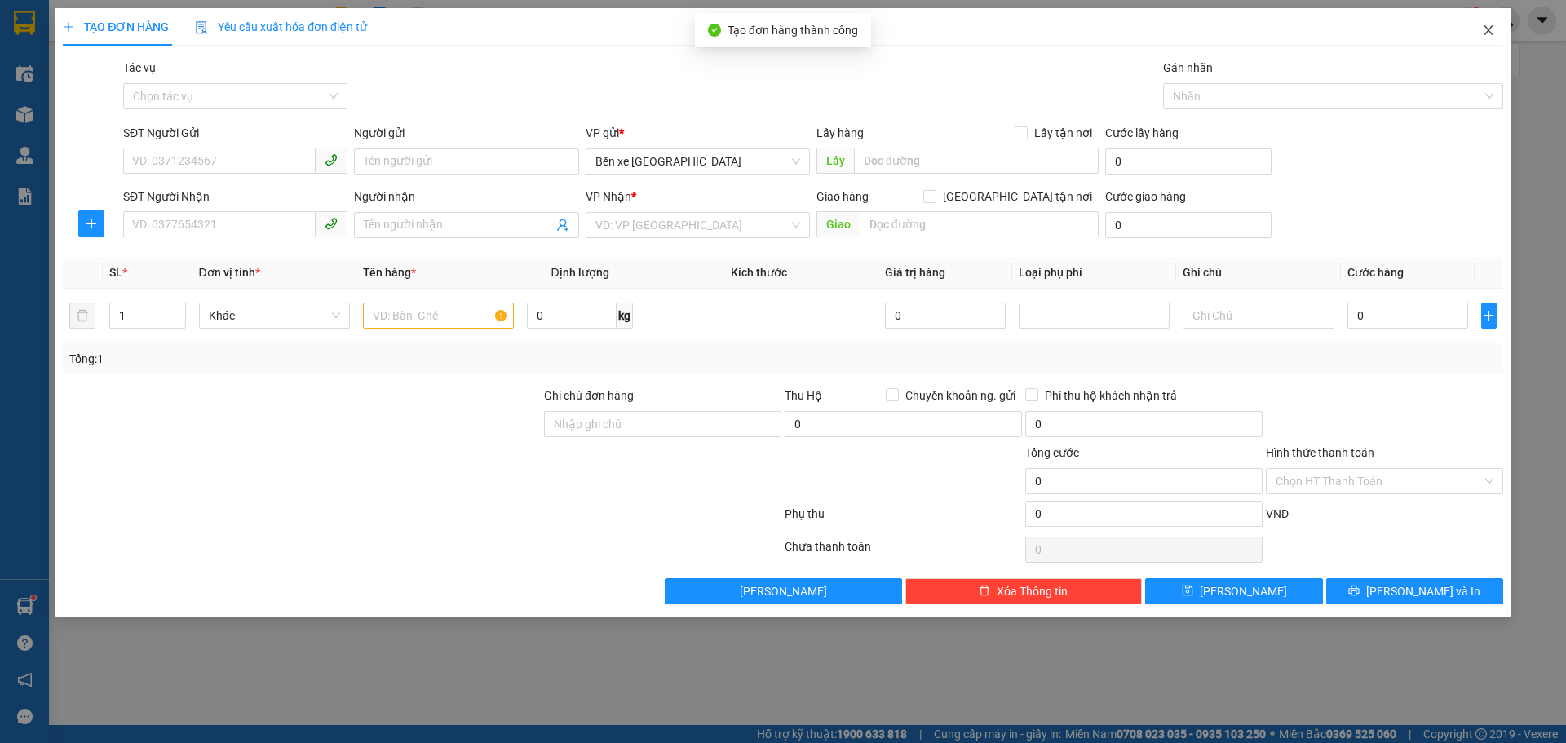
click at [1488, 33] on icon "close" at bounding box center [1488, 30] width 9 height 10
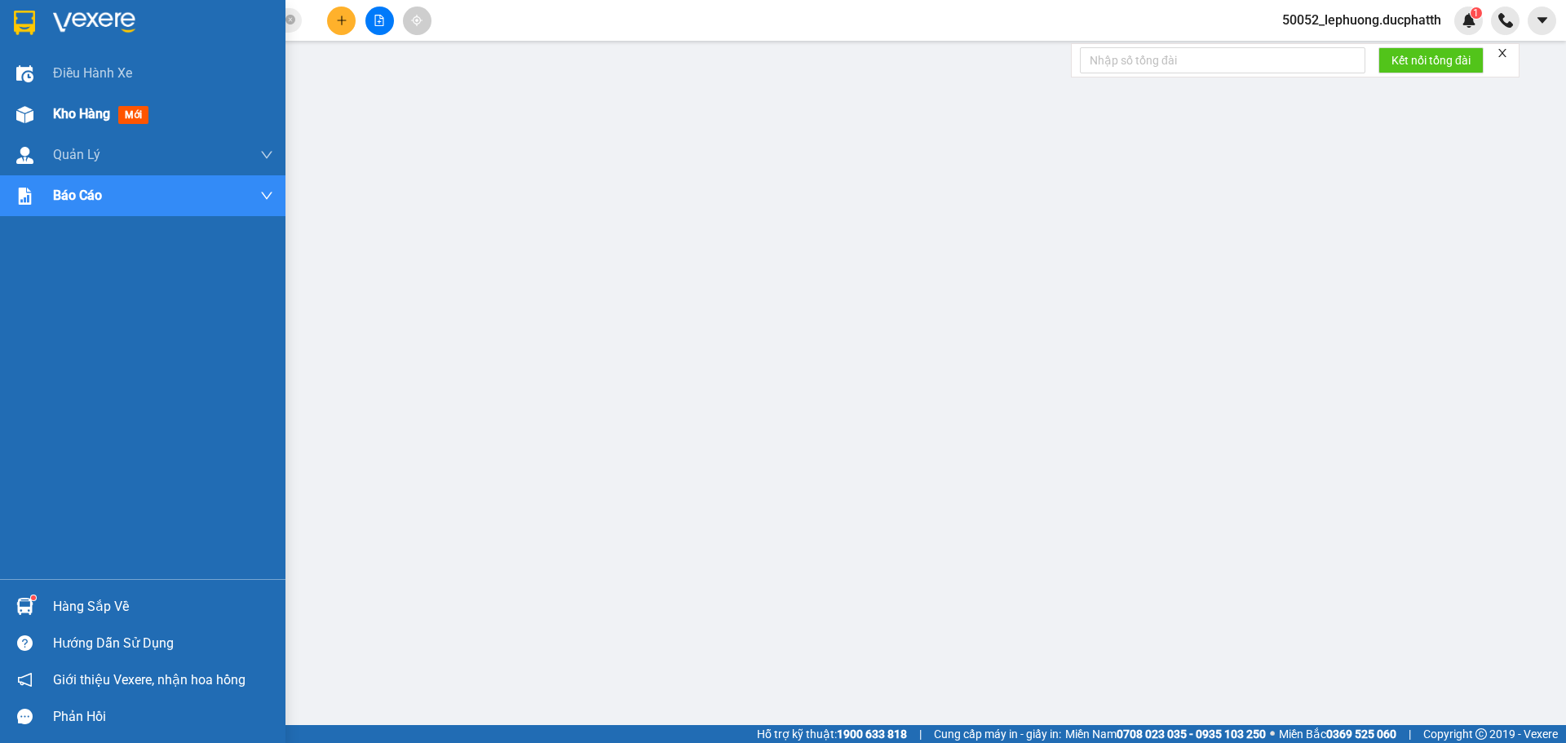
click at [40, 117] on div "Kho hàng mới" at bounding box center [142, 114] width 285 height 41
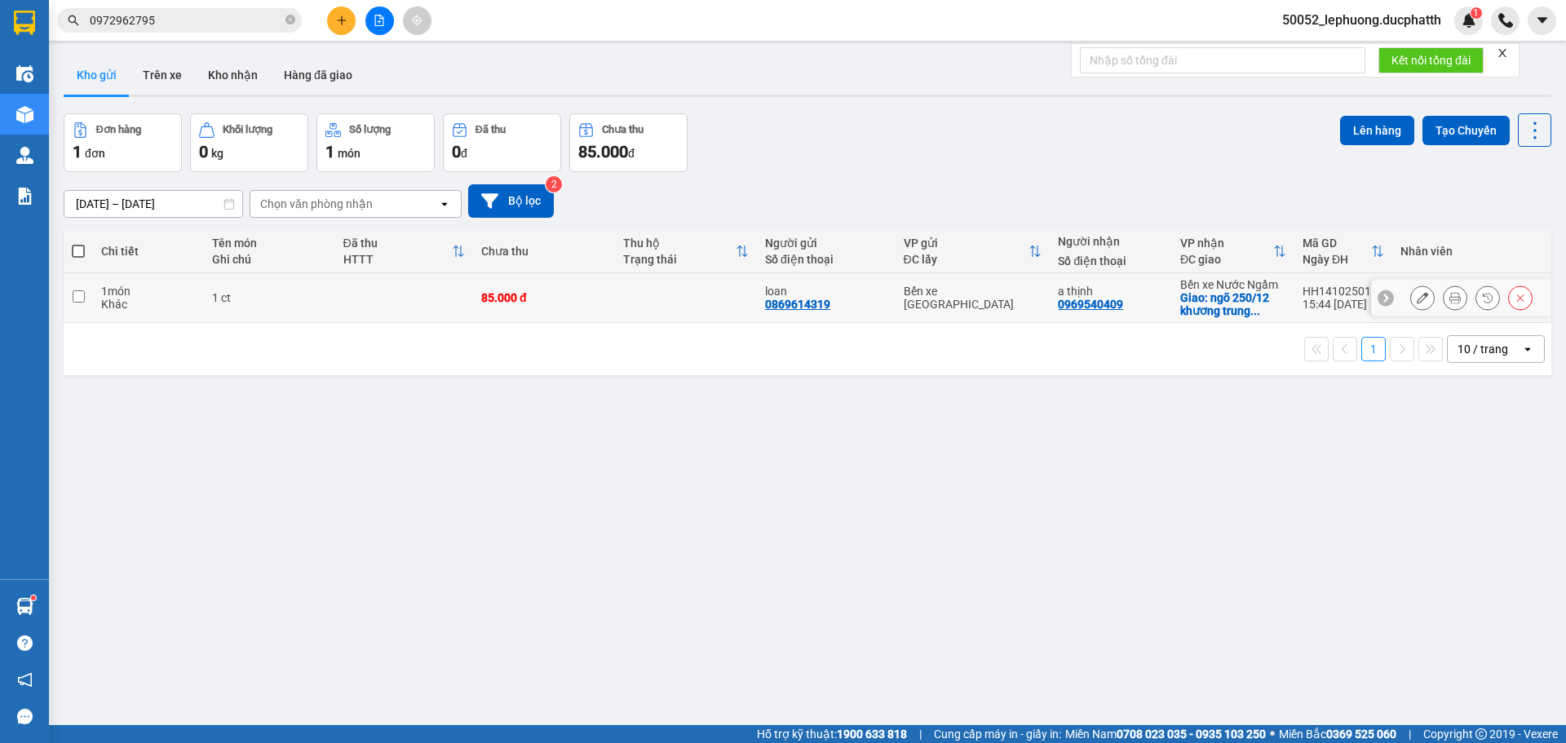
click at [357, 306] on td at bounding box center [404, 298] width 138 height 50
checkbox input "true"
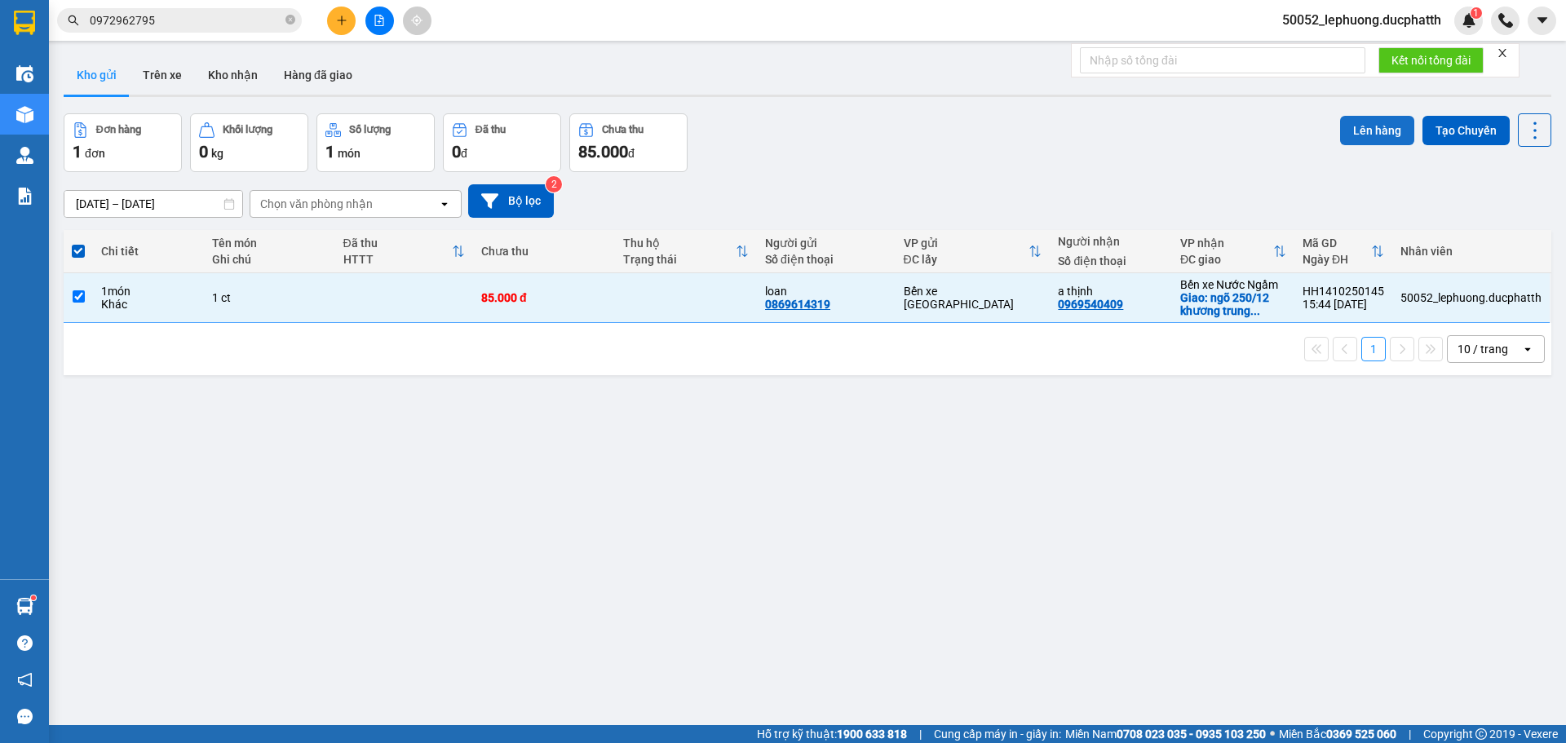
click at [1364, 131] on button "Lên hàng" at bounding box center [1377, 130] width 74 height 29
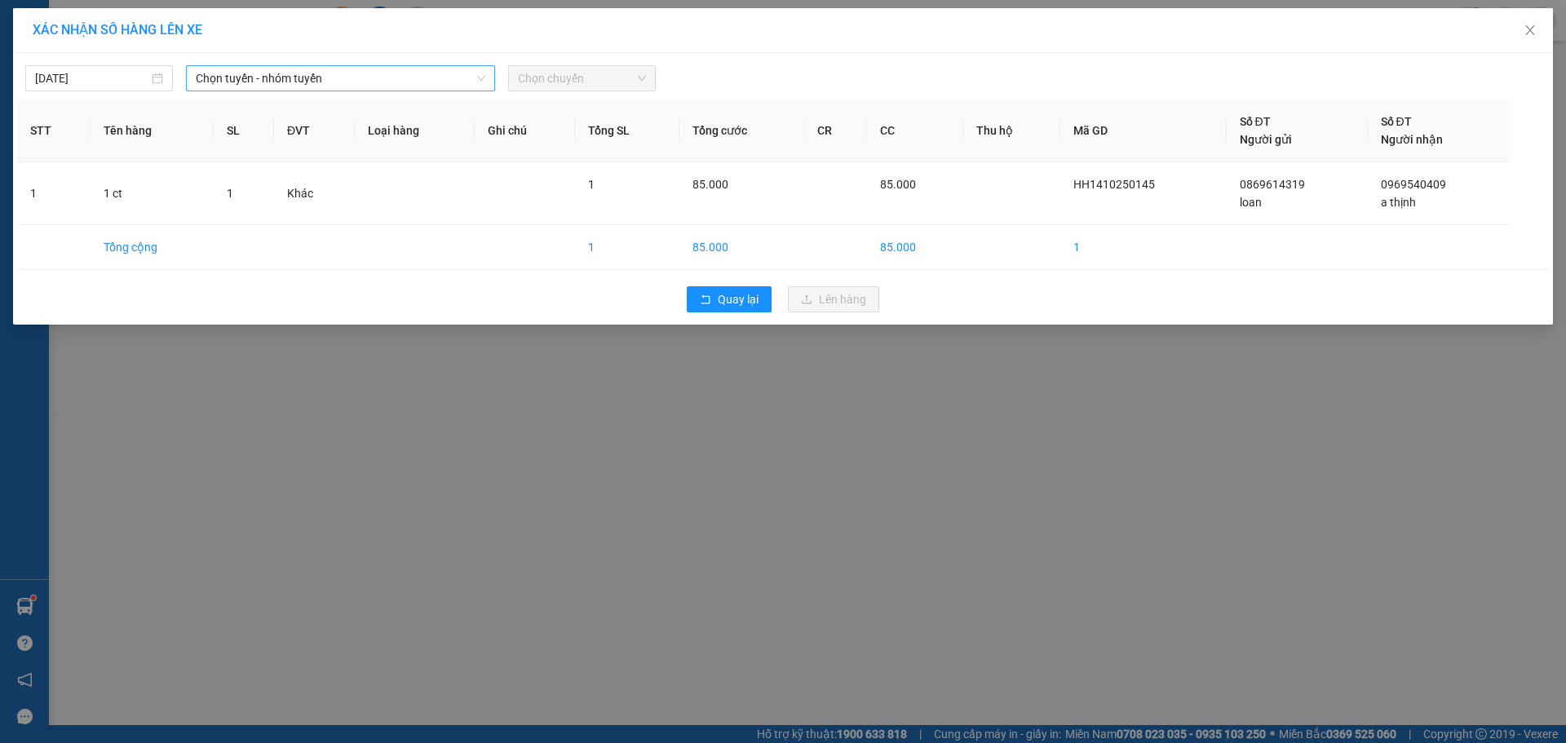
click at [415, 64] on div "14/10/2025 Chọn tuyến - nhóm tuyến Chọn chuyến" at bounding box center [783, 74] width 1532 height 34
click at [385, 80] on span "Chọn tuyến - nhóm tuyến" at bounding box center [341, 78] width 290 height 24
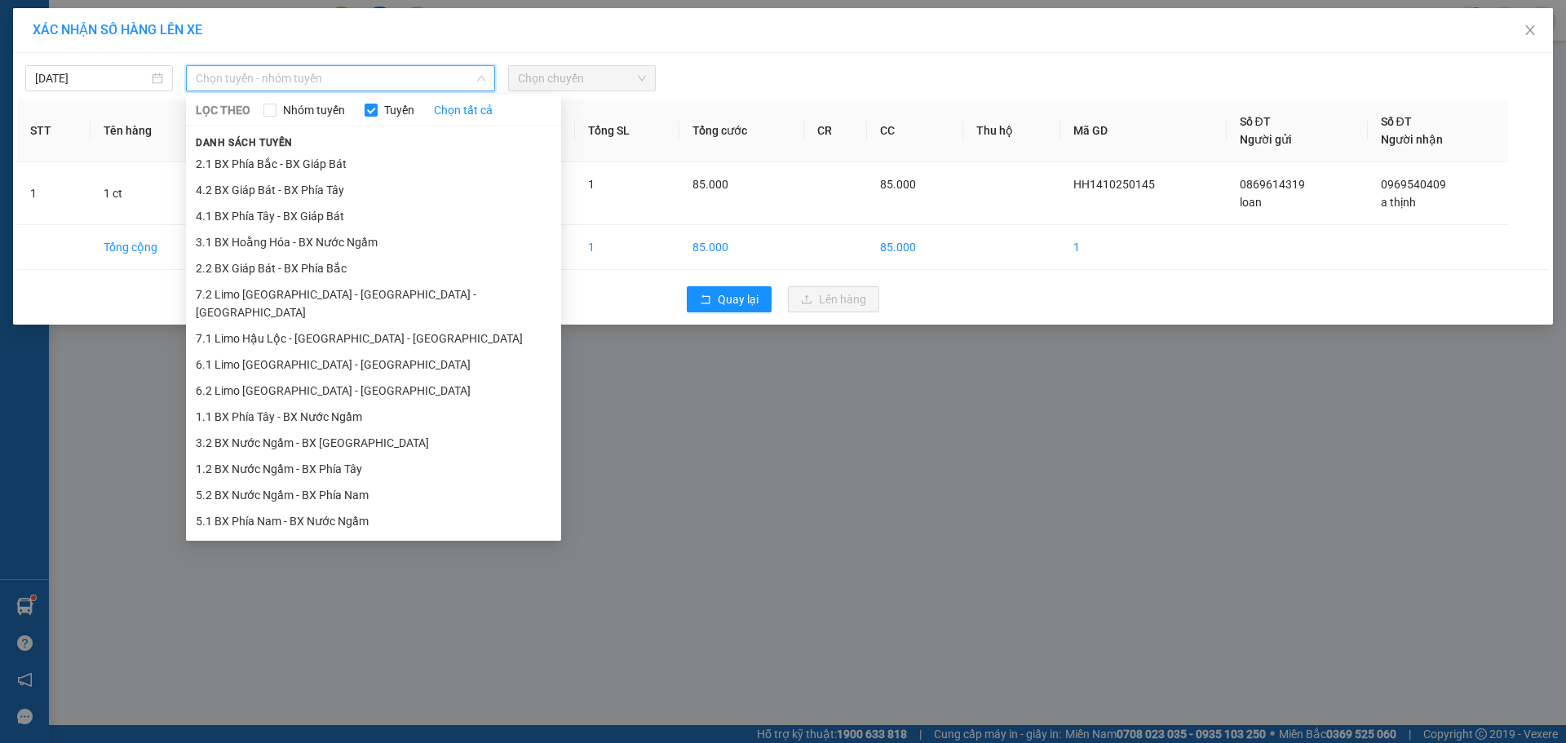
drag, startPoint x: 303, startPoint y: 248, endPoint x: 605, endPoint y: 99, distance: 337.4
click at [306, 245] on li "3.1 BX Hoằng Hóa - BX Nước Ngầm" at bounding box center [373, 242] width 375 height 26
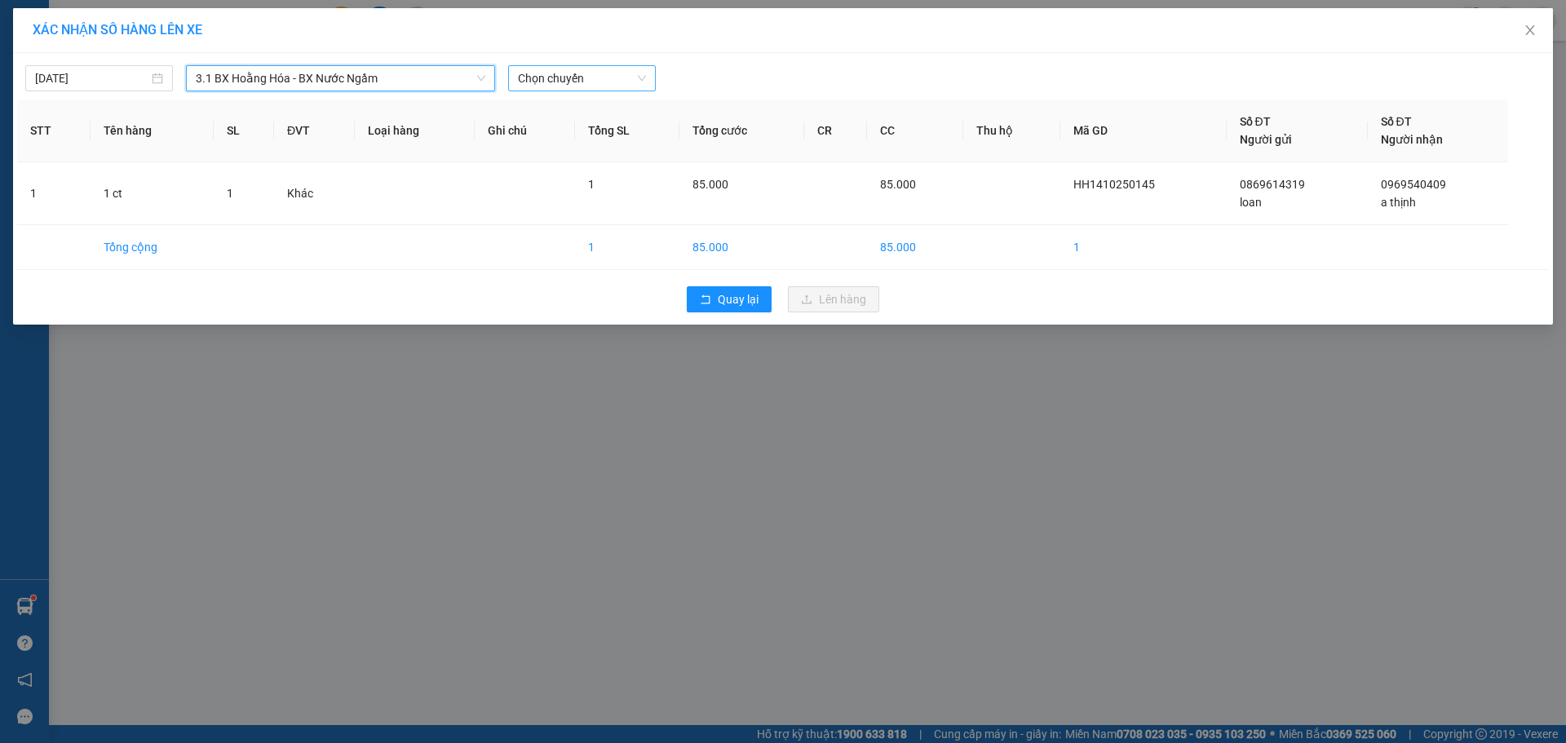
click at [578, 80] on span "Chọn chuyến" at bounding box center [582, 78] width 128 height 24
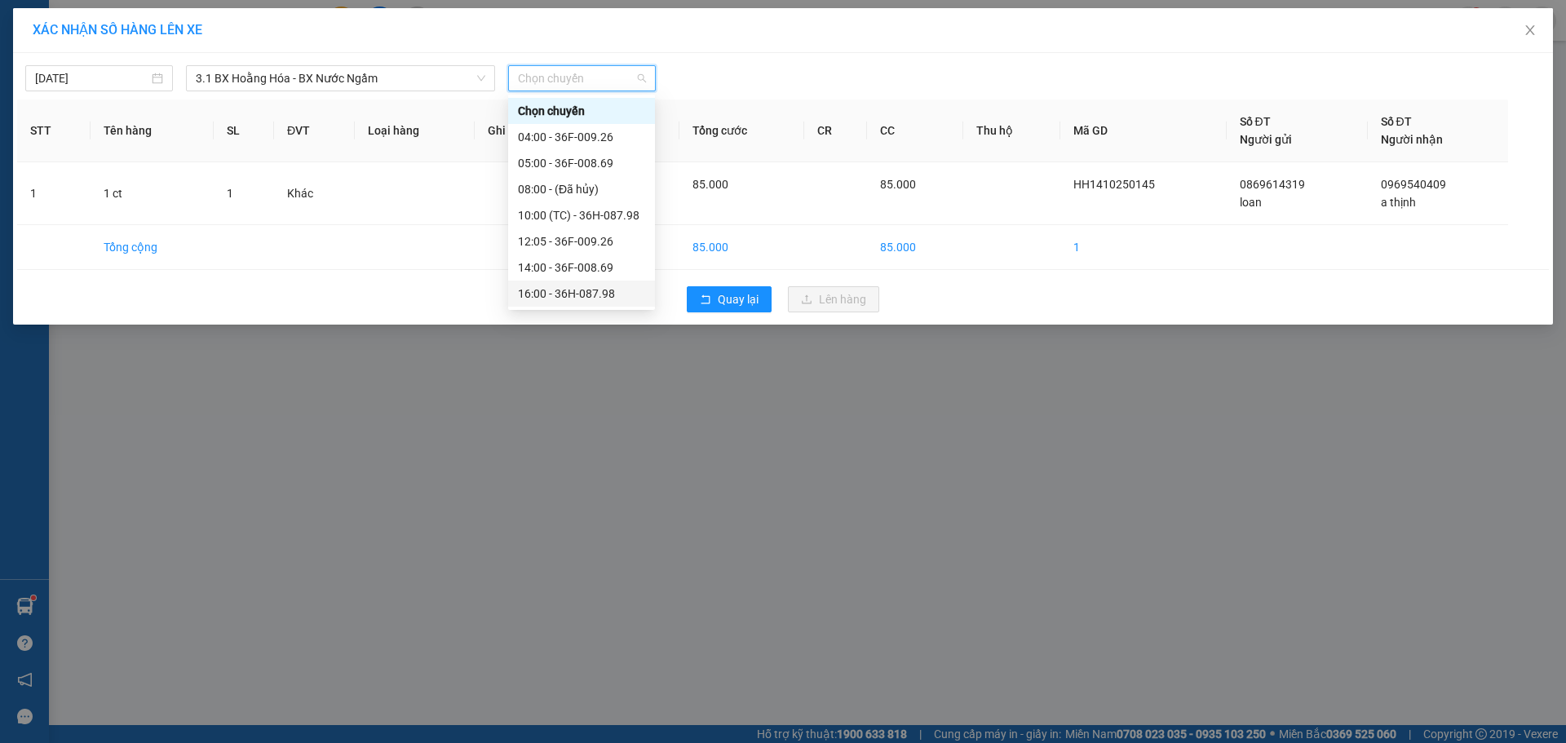
click at [581, 295] on div "16:00 - 36H-087.98" at bounding box center [581, 294] width 127 height 18
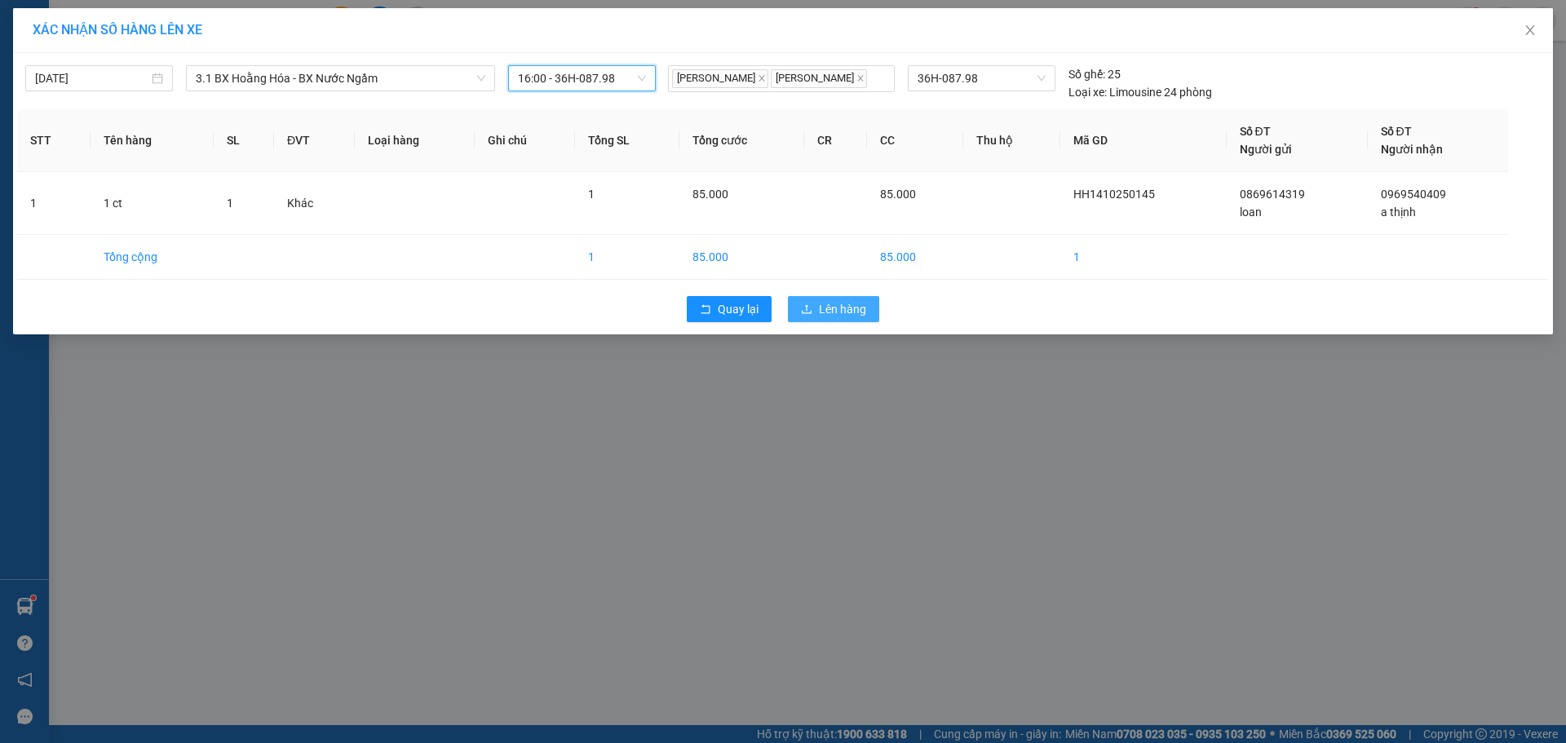
click at [843, 304] on span "Lên hàng" at bounding box center [842, 309] width 47 height 18
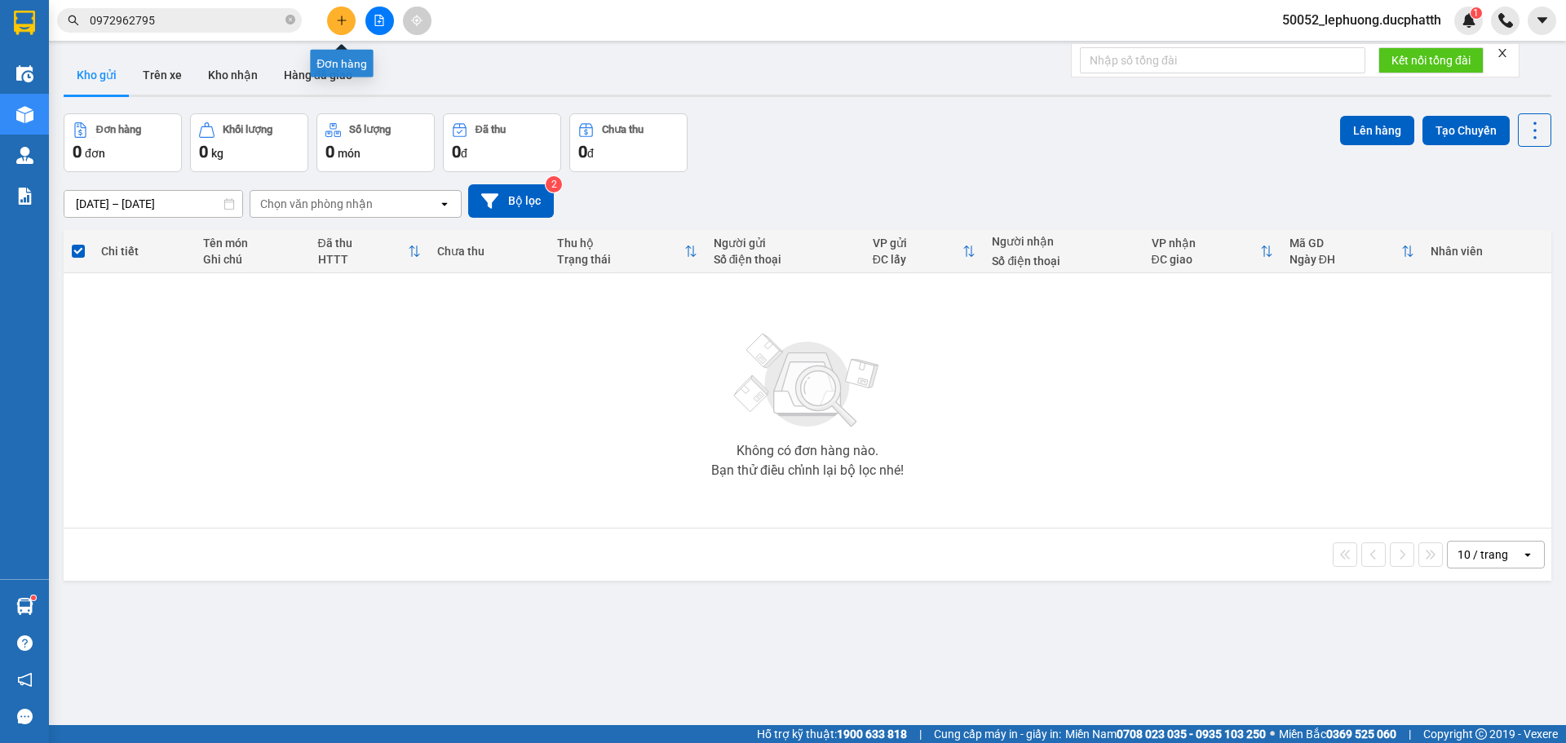
click at [374, 15] on icon "file-add" at bounding box center [379, 20] width 11 height 11
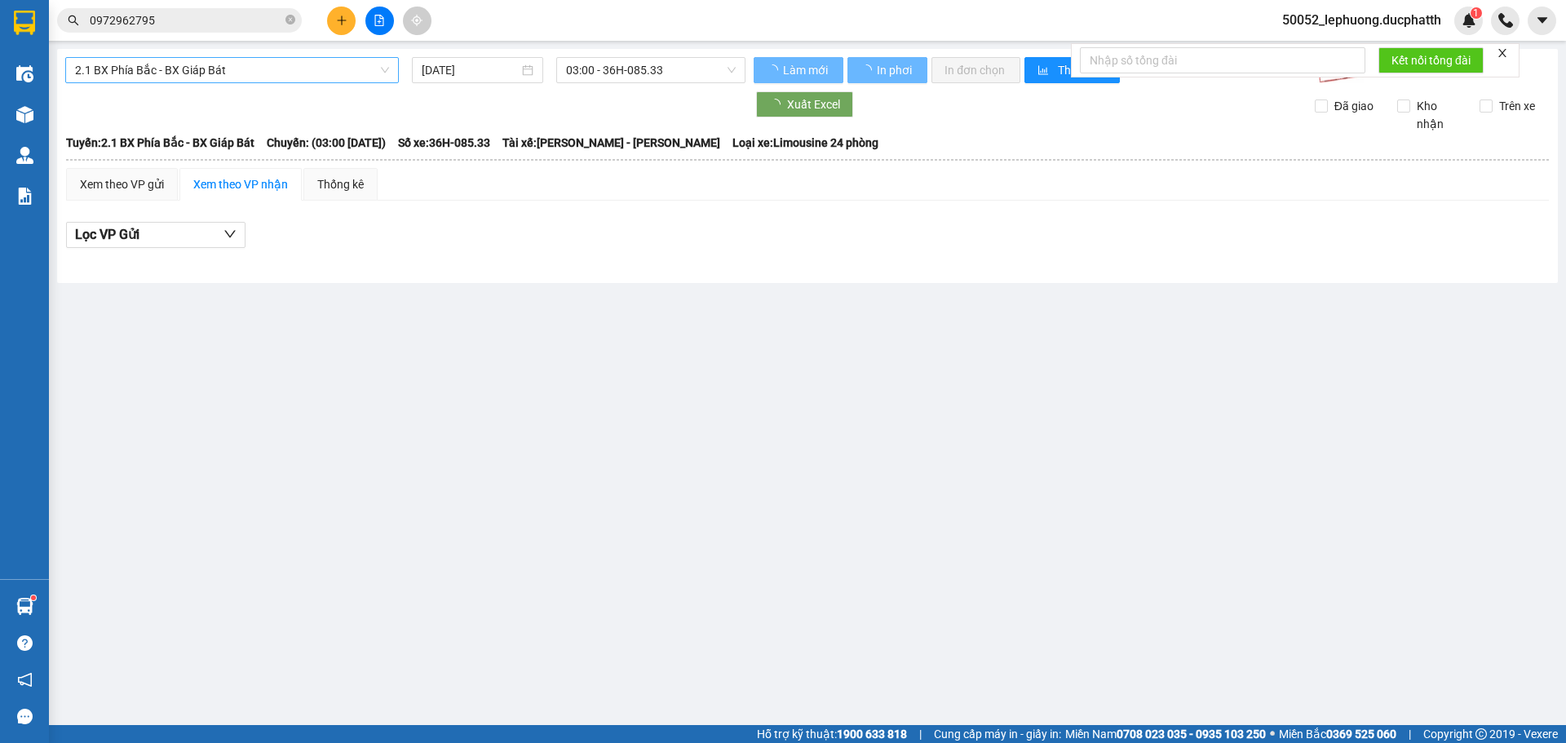
click at [237, 73] on span "2.1 BX Phía Bắc - BX Giáp Bát" at bounding box center [232, 70] width 314 height 24
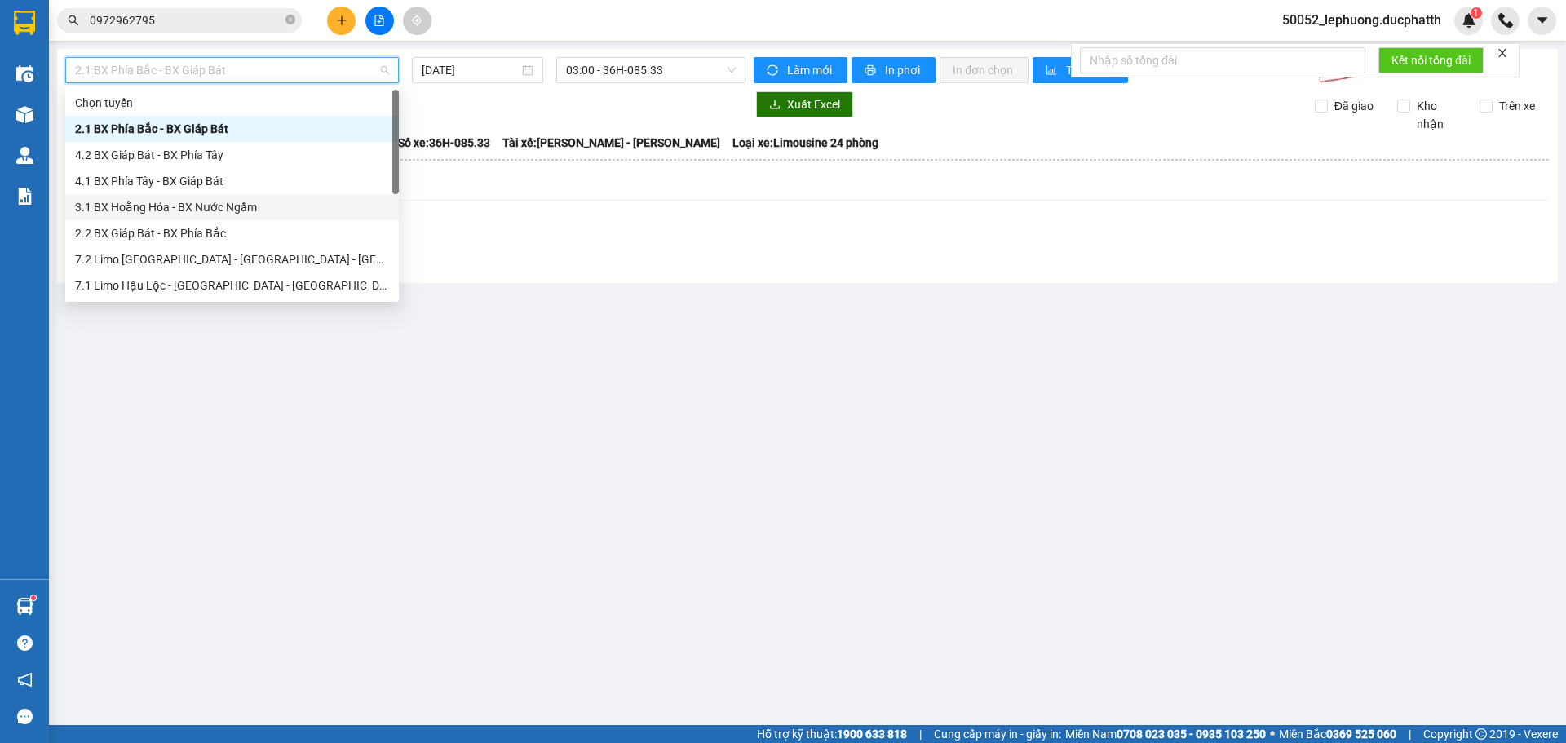
click at [206, 205] on div "3.1 BX Hoằng Hóa - BX Nước Ngầm" at bounding box center [232, 207] width 314 height 18
type input "14/10/2025"
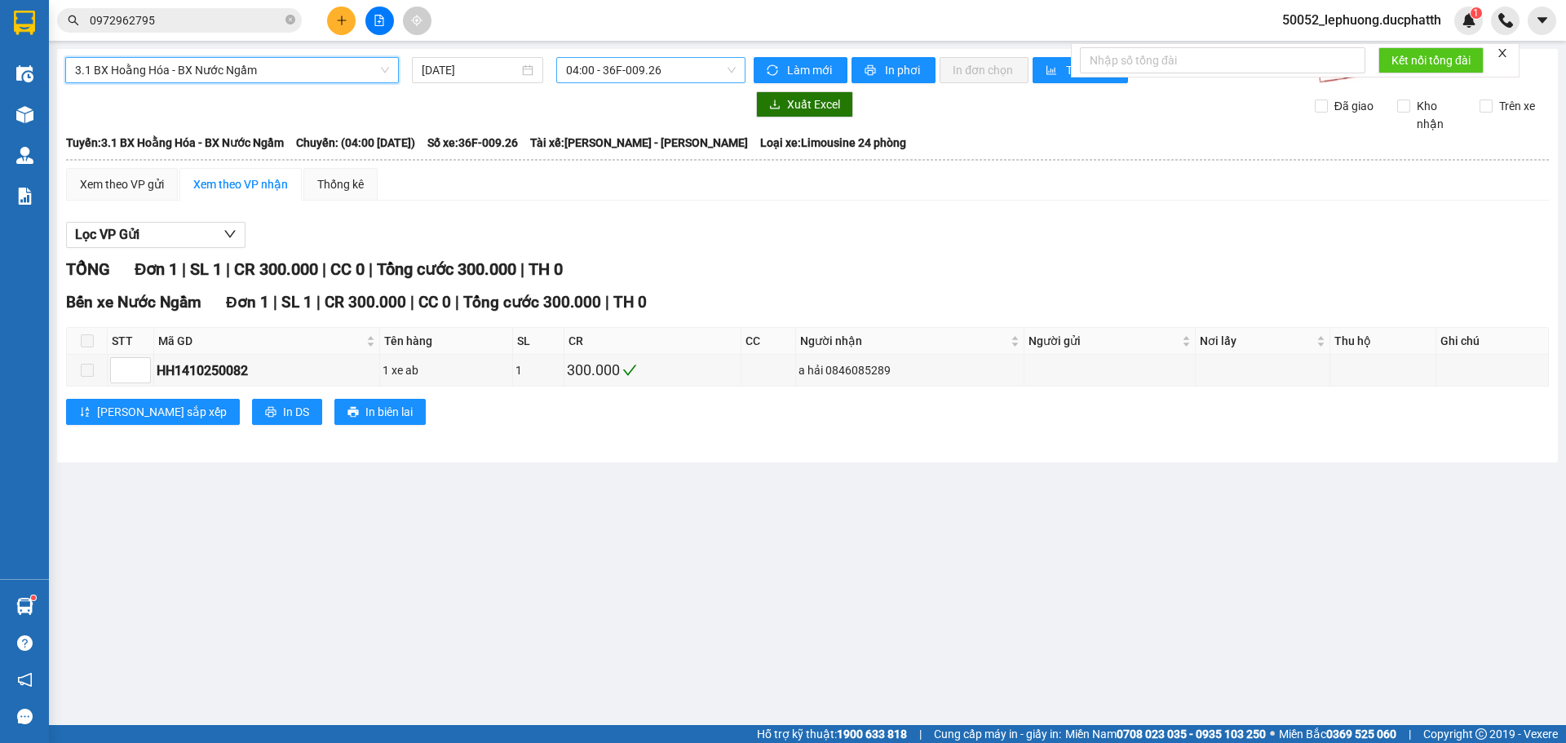
click at [666, 65] on span "04:00 - 36F-009.26" at bounding box center [651, 70] width 170 height 24
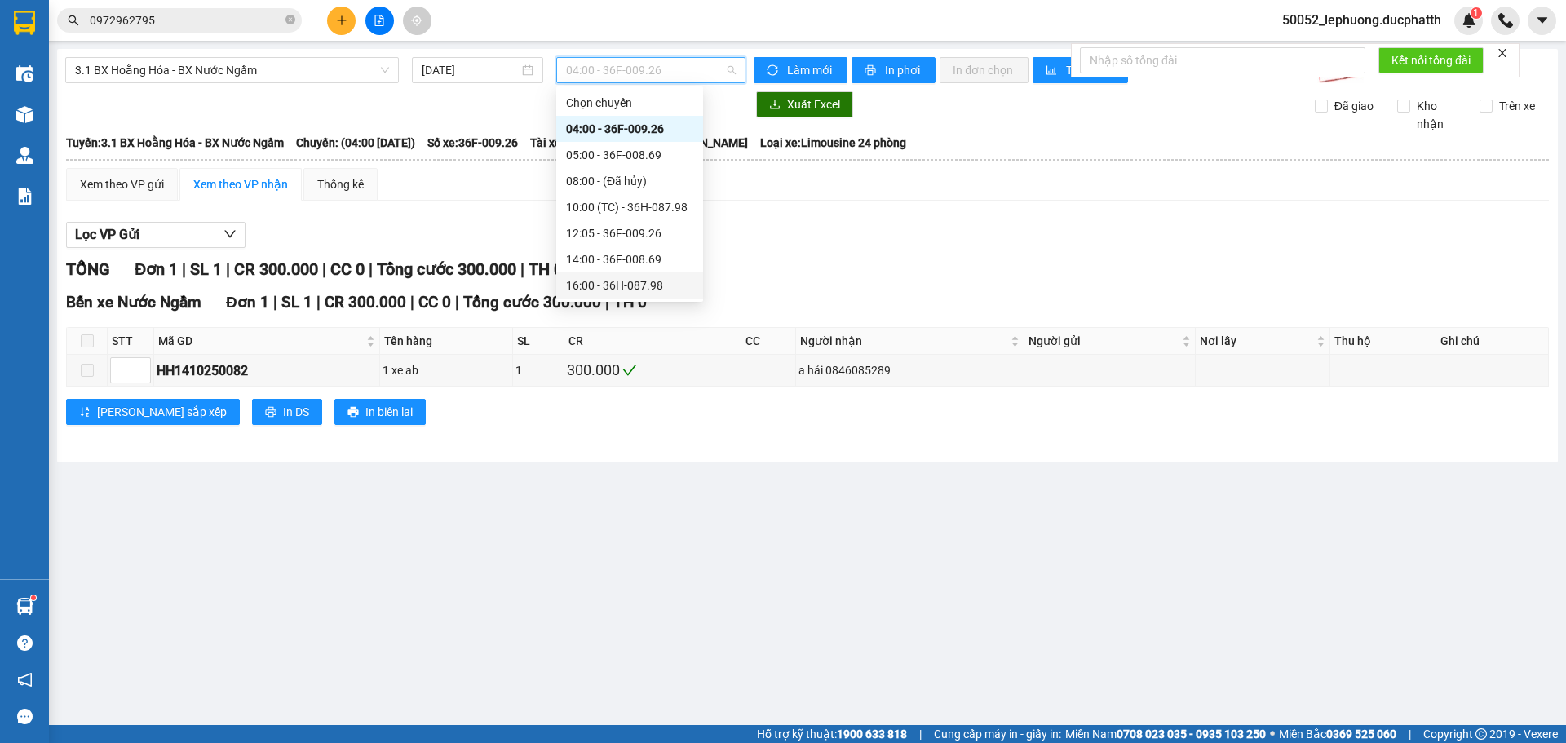
drag, startPoint x: 623, startPoint y: 279, endPoint x: 454, endPoint y: 285, distance: 169.8
click at [622, 279] on div "16:00 - 36H-087.98" at bounding box center [629, 286] width 127 height 18
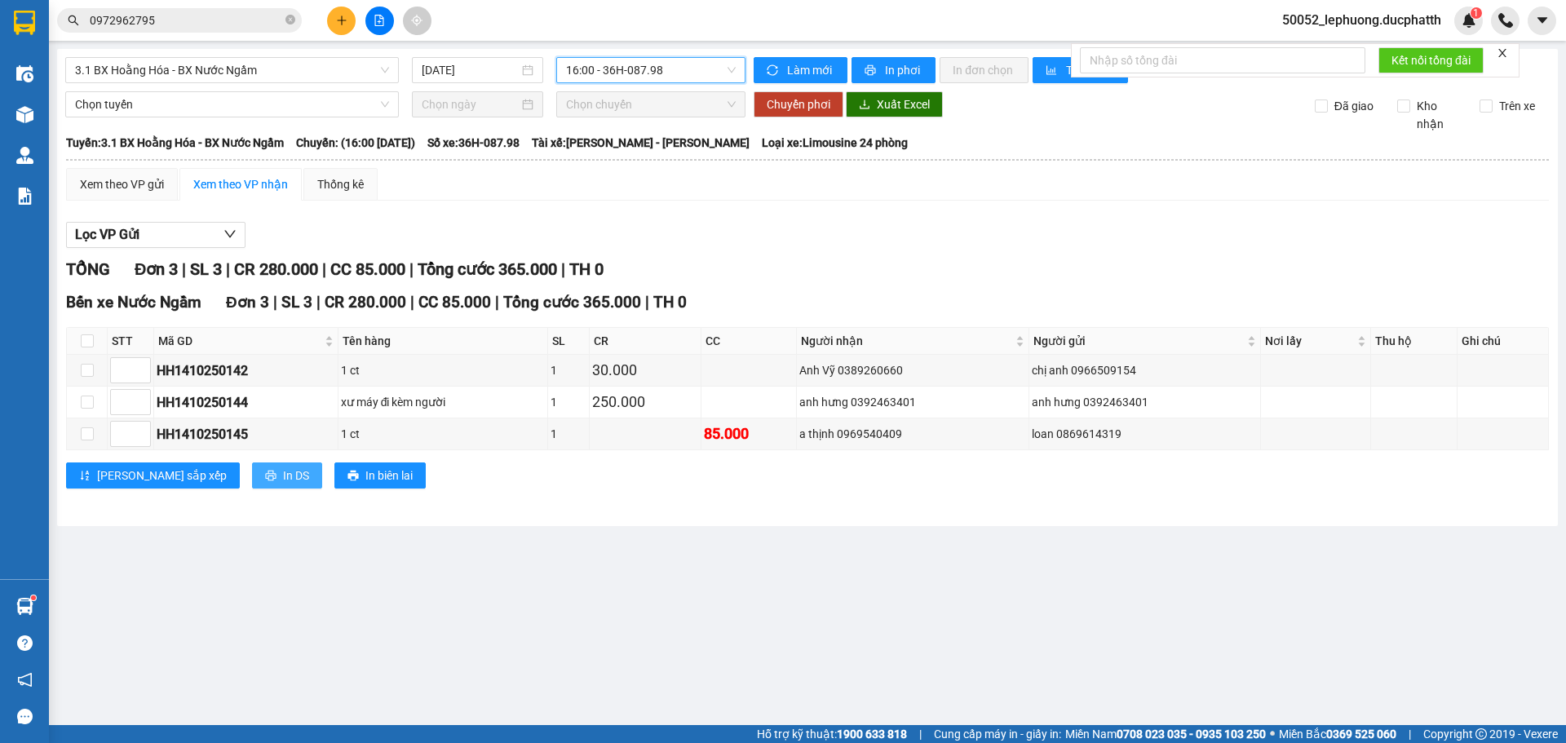
click at [252, 477] on button "In DS" at bounding box center [287, 476] width 70 height 26
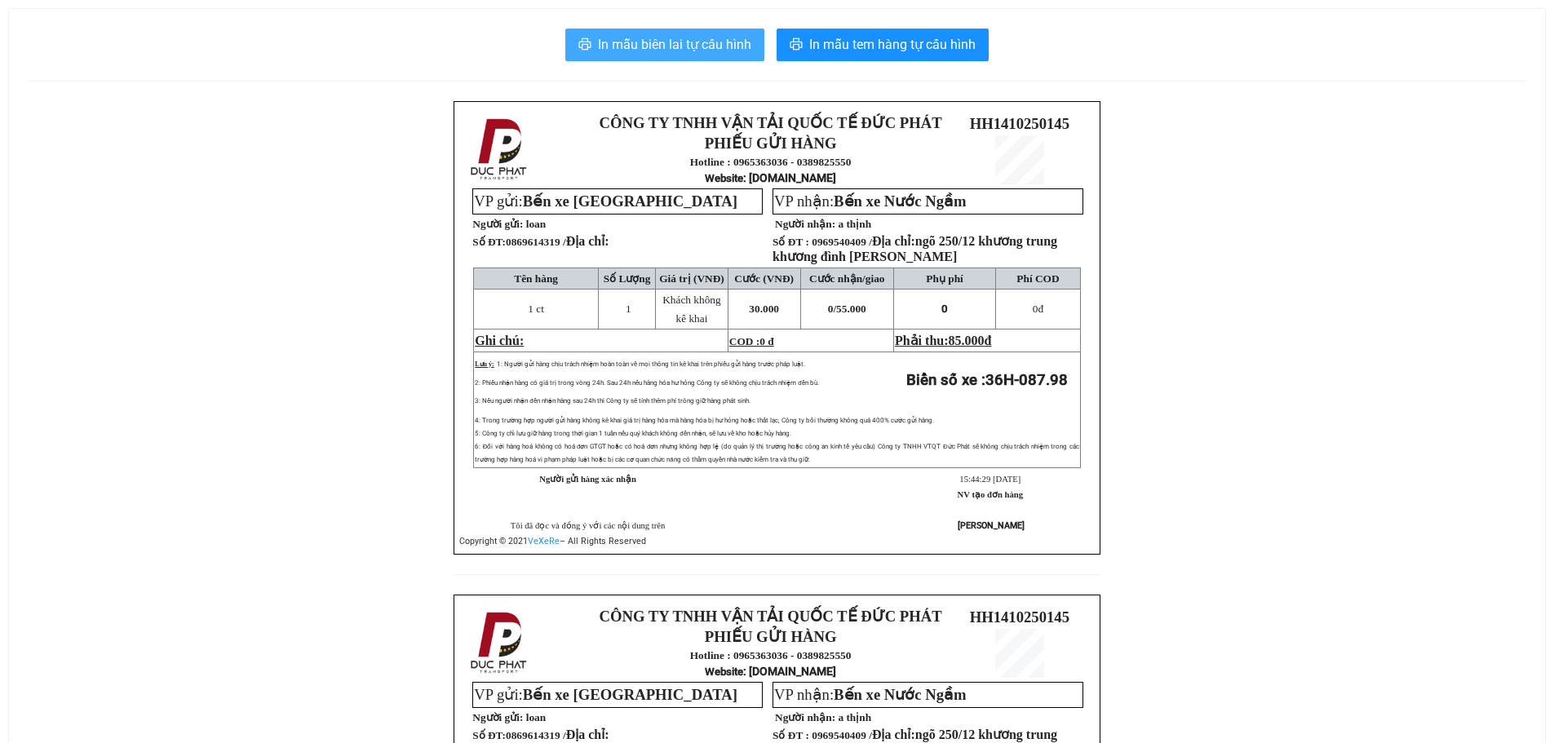
click at [721, 50] on span "In mẫu biên lai tự cấu hình" at bounding box center [674, 44] width 153 height 20
